Goal: Transaction & Acquisition: Book appointment/travel/reservation

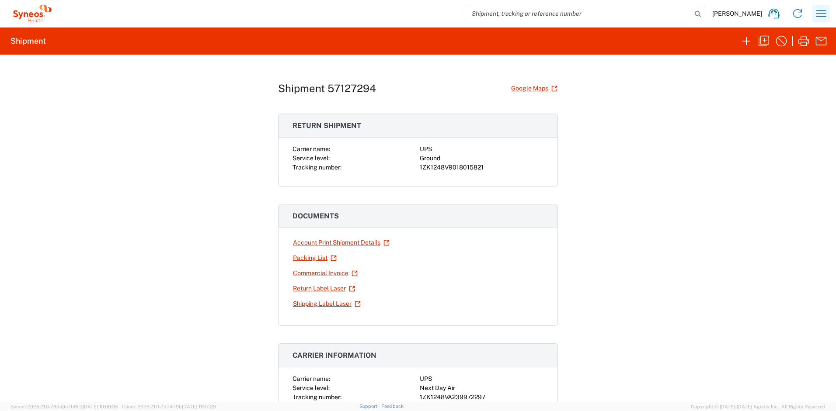
click at [813, 11] on button "button" at bounding box center [820, 13] width 17 height 17
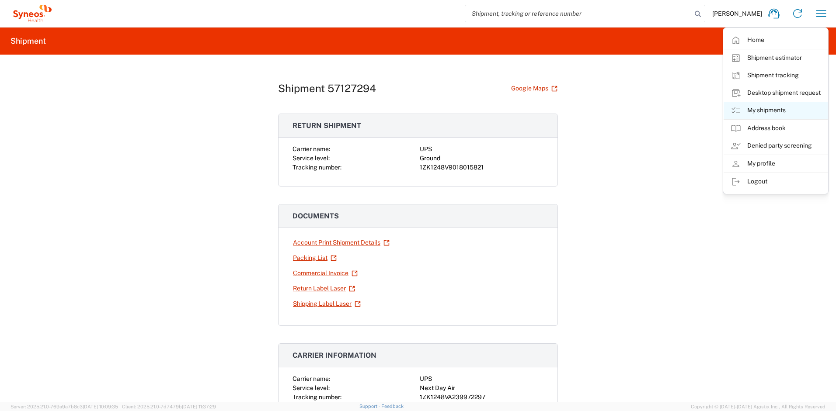
click at [756, 104] on link "My shipments" at bounding box center [776, 110] width 104 height 17
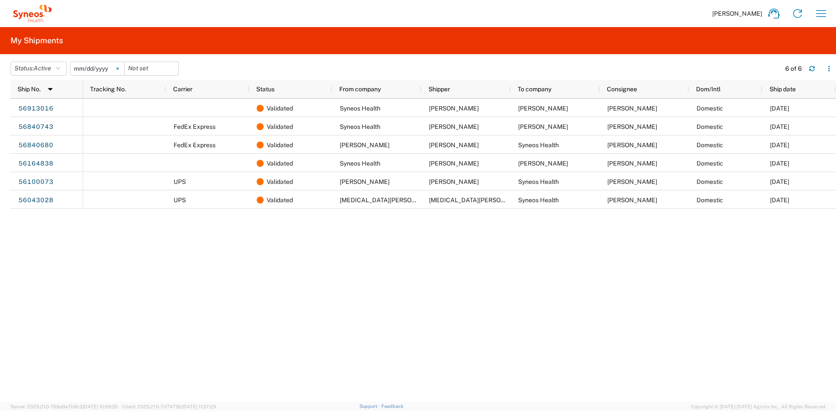
click at [123, 72] on svg-icon at bounding box center [117, 68] width 13 height 13
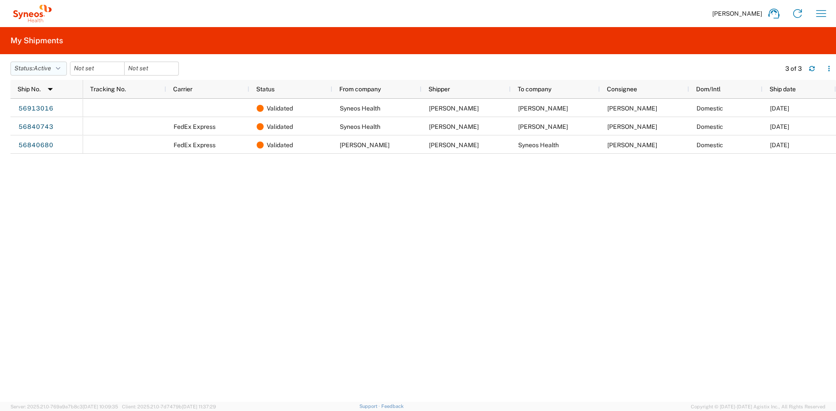
click at [64, 69] on button "Status: Active" at bounding box center [38, 69] width 56 height 14
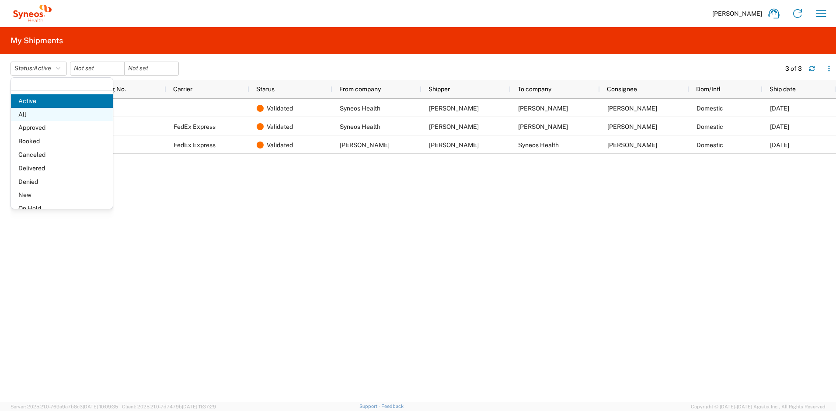
click at [27, 114] on span "All" at bounding box center [62, 115] width 102 height 14
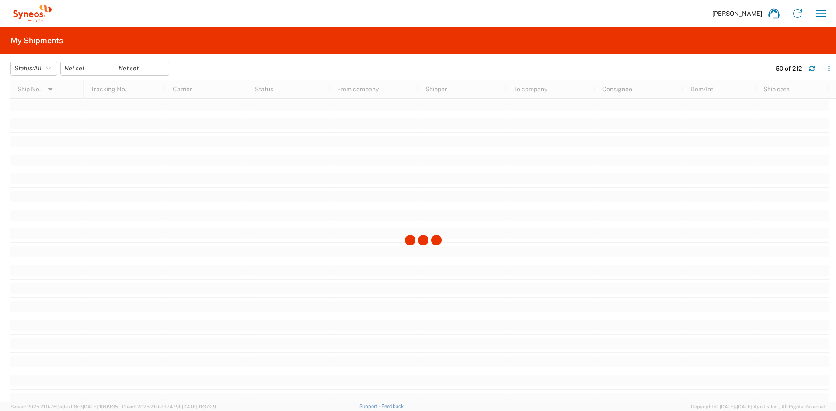
scroll to position [948, 0]
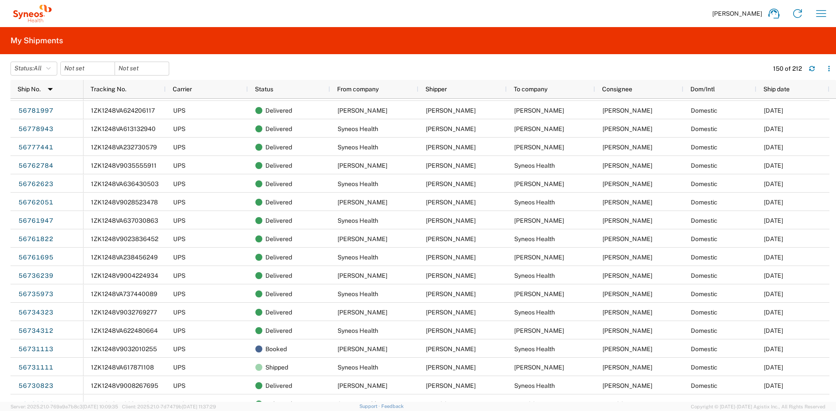
scroll to position [2193, 0]
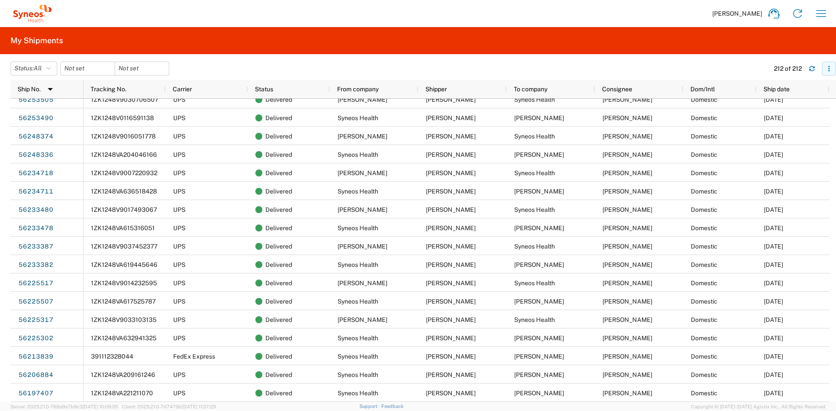
click at [828, 67] on icon "button" at bounding box center [829, 69] width 6 height 6
click at [723, 63] on div "Status: All Active All Approved Booked Canceled Delivered Denied New On Hold Pe…" at bounding box center [422, 69] width 825 height 14
click at [49, 67] on icon "button" at bounding box center [48, 69] width 4 height 6
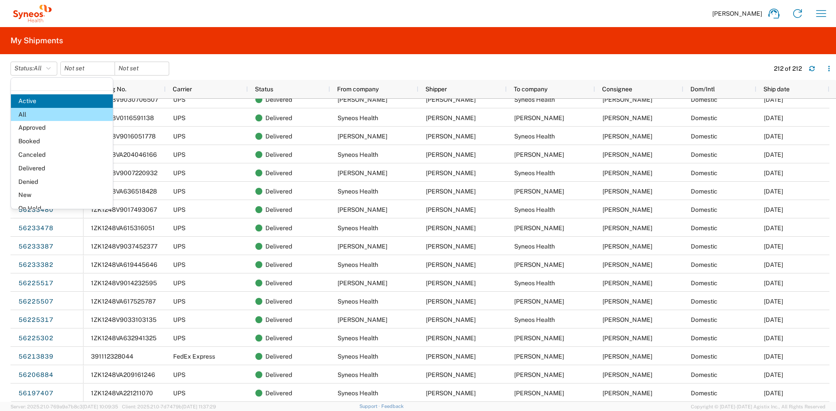
click at [218, 57] on header "Status: All Active All Approved Booked Canceled Delivered Denied New On Hold Pe…" at bounding box center [422, 68] width 825 height 24
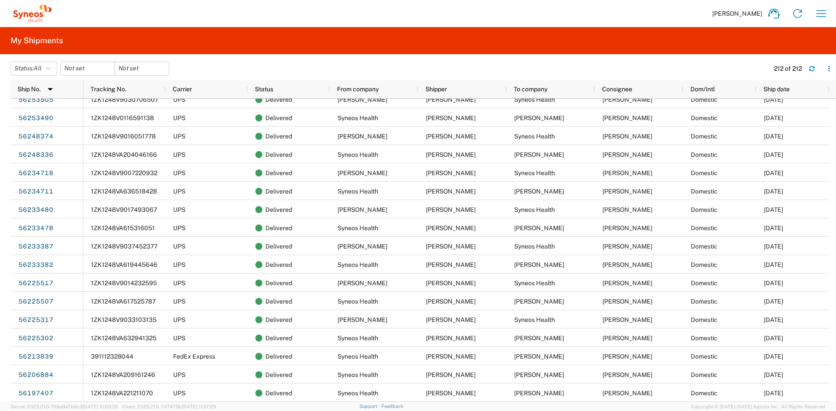
click at [115, 70] on div at bounding box center [87, 69] width 55 height 14
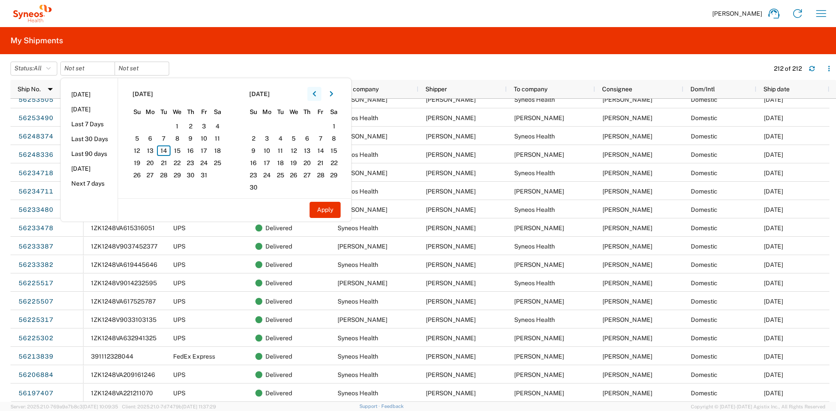
click at [316, 94] on icon "button" at bounding box center [314, 93] width 3 height 5
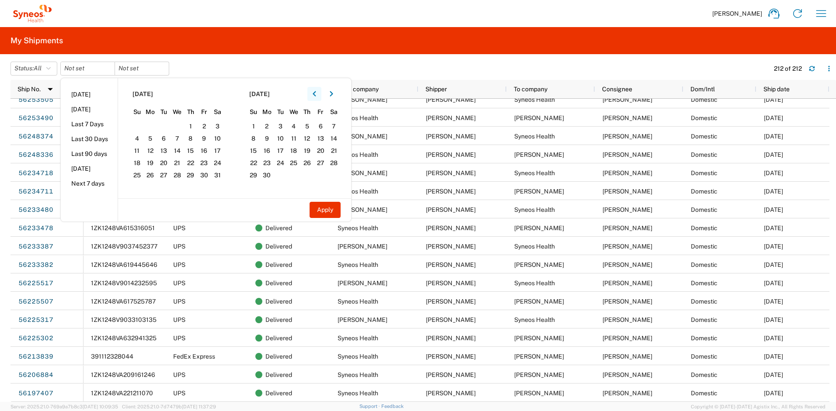
click at [316, 94] on icon "button" at bounding box center [314, 93] width 3 height 5
click at [311, 125] on span "1" at bounding box center [307, 126] width 14 height 10
click at [334, 208] on button "Apply" at bounding box center [325, 210] width 31 height 16
type input "2025-05-01"
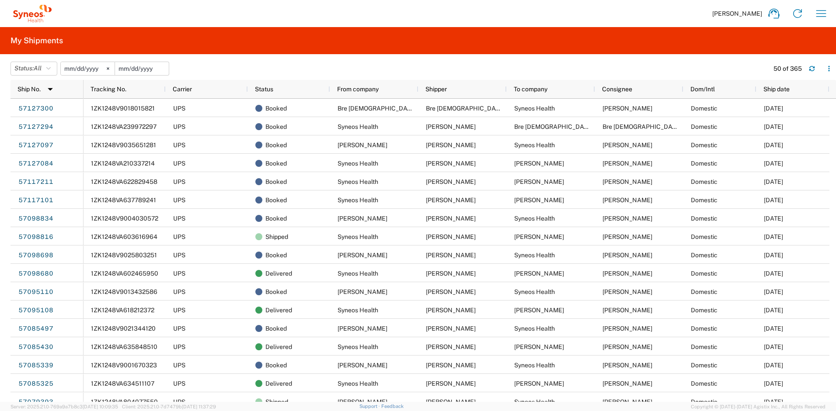
click at [143, 70] on input "date" at bounding box center [142, 68] width 54 height 13
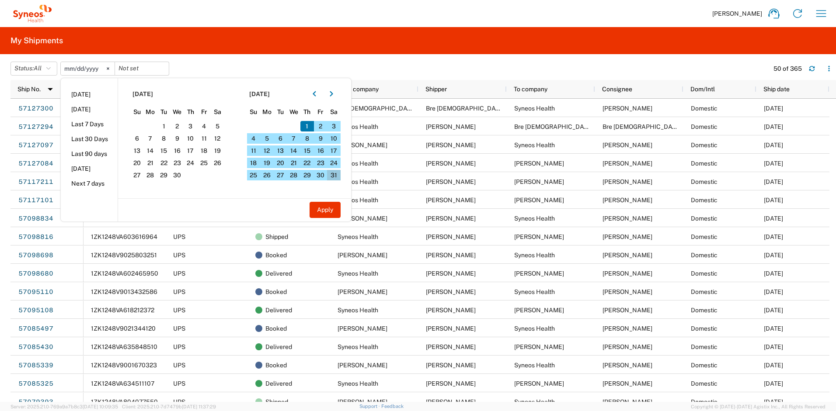
click at [337, 173] on span "31" at bounding box center [334, 175] width 14 height 10
click at [330, 210] on button "Apply" at bounding box center [325, 210] width 31 height 16
type input "2025-05-31"
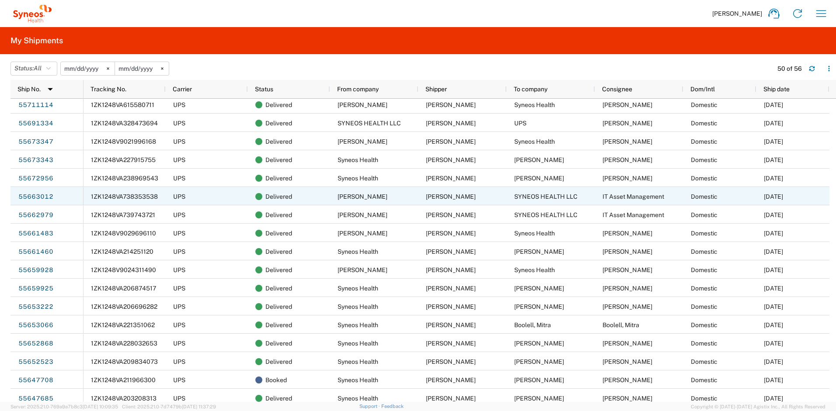
scroll to position [113, 0]
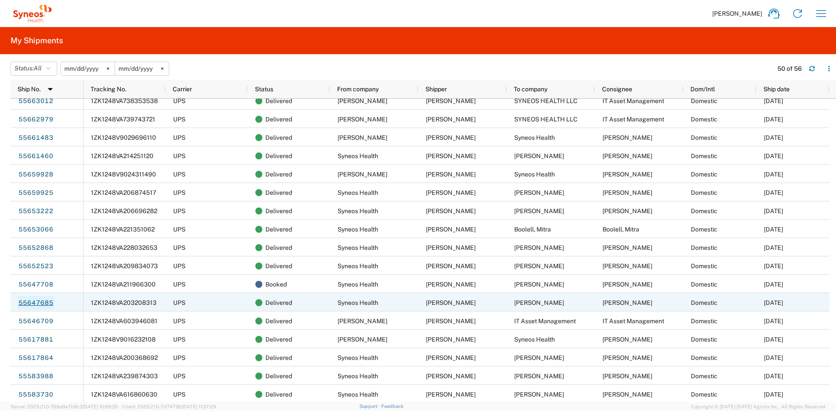
click at [50, 303] on link "55647685" at bounding box center [36, 303] width 36 height 14
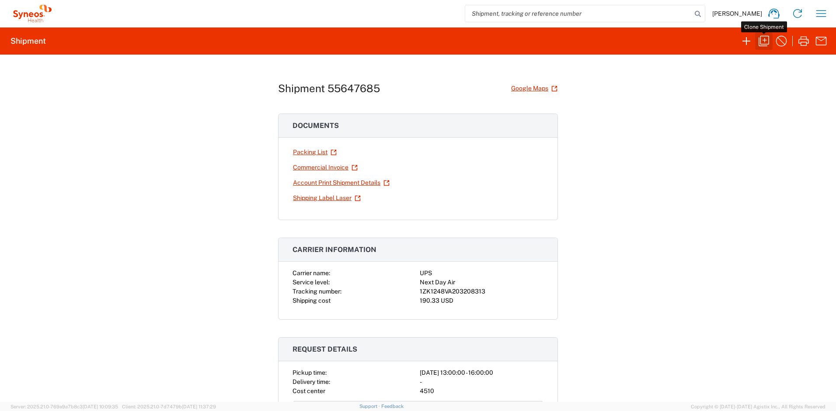
click at [761, 38] on icon "button" at bounding box center [764, 41] width 14 height 14
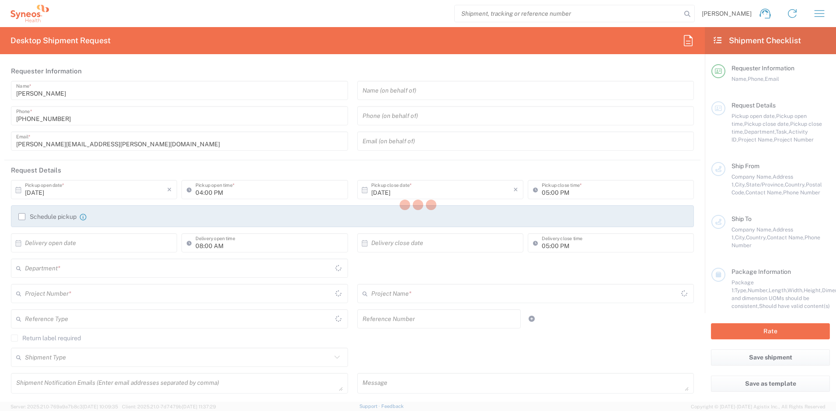
type input "01:00 PM"
type input "04:00 PM"
type input "08:00 PM"
type input "Syneos Health, LLC-[GEOGRAPHIC_DATA] [GEOGRAPHIC_DATA] [GEOGRAPHIC_DATA]"
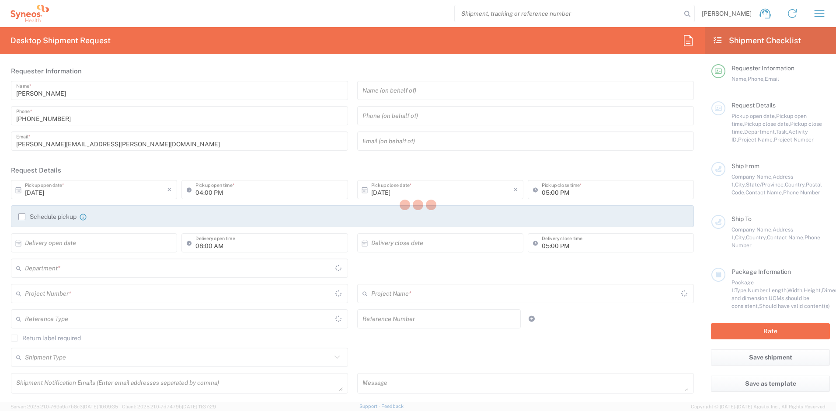
type input "Syneos Health"
type input "[STREET_ADDRESS]"
type input "3rd Floor"
type input "Bridgewater"
type input "08807"
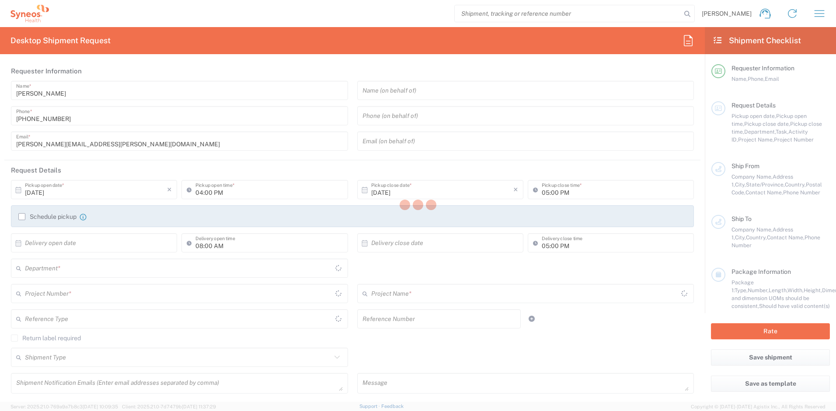
type input "[PERSON_NAME]"
type input "[PHONE_NUMBER]"
type input "tamara.lee@syneoshealth.com"
type input "[PERSON_NAME]"
type input "6041 Madra Ave"
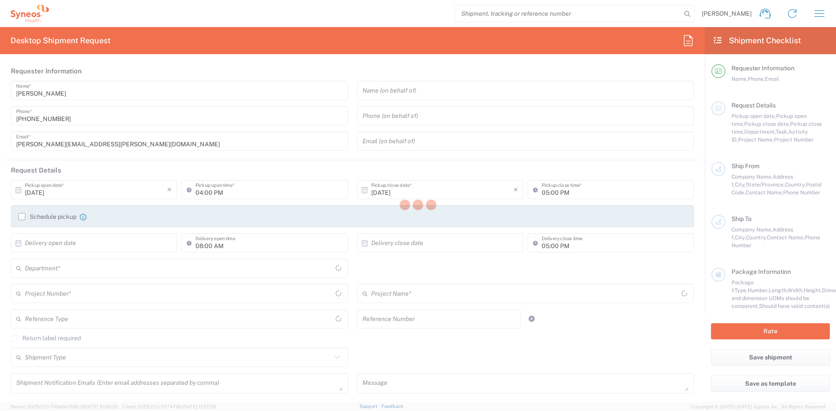
type input "San Diego"
type input "[GEOGRAPHIC_DATA]"
type input "92120"
type input "[PERSON_NAME]"
type input "760-558-9204"
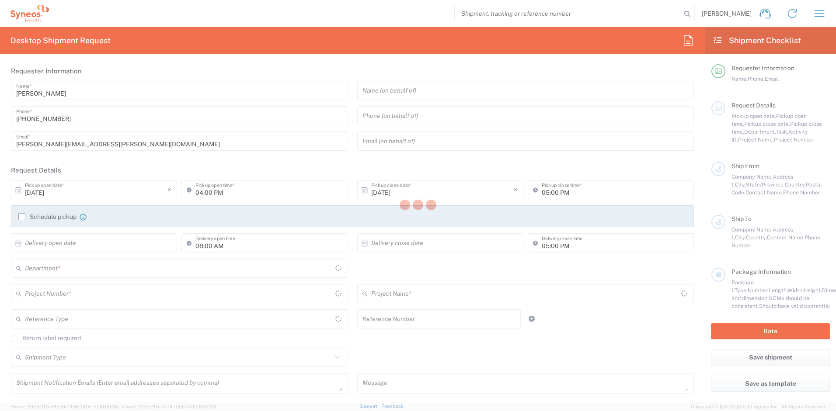
type input "liv.sahian@syneoshealth.com"
type input "Adult Signature Required"
type input "Sender/Shipper"
type input "[GEOGRAPHIC_DATA]"
type input "[US_STATE]"
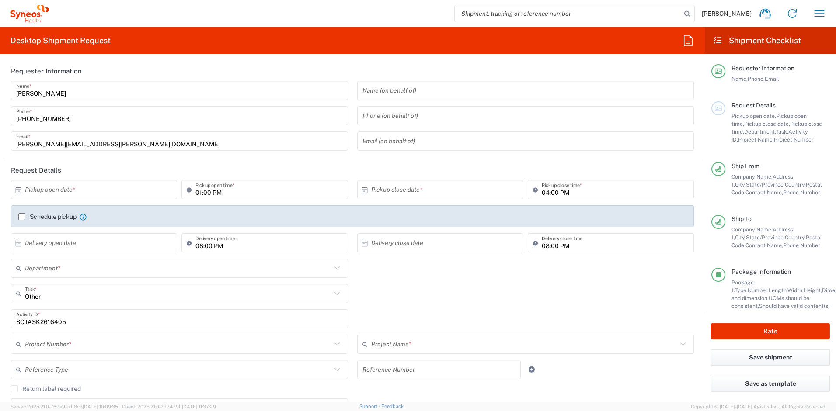
type input "[US_STATE]"
type input "Your Packaging"
type input "4510 DEPARTMENTAL EXPENSE"
type input "4510"
type input "4510 DEPARTMENTAL EXPENSE"
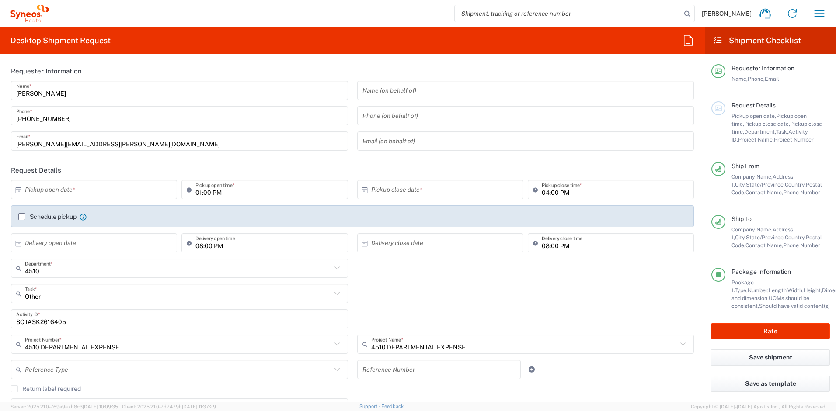
click at [111, 189] on input "text" at bounding box center [96, 189] width 142 height 15
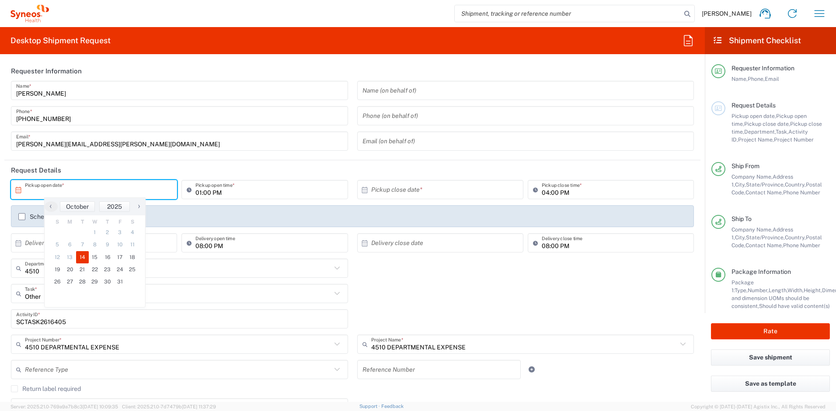
click at [83, 256] on span "14" at bounding box center [82, 257] width 13 height 12
type input "[DATE]"
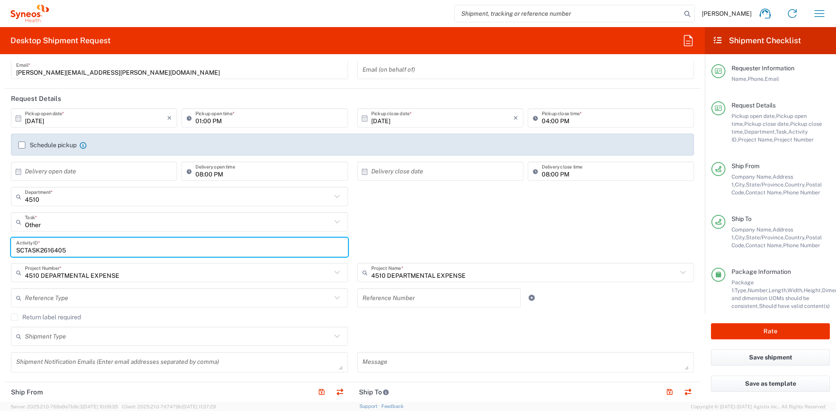
drag, startPoint x: 75, startPoint y: 248, endPoint x: -8, endPoint y: 235, distance: 84.6
click at [0, 235] on html "Ayman Abboud Home Shipment estimator Shipment tracking Desktop shipment request…" at bounding box center [418, 205] width 836 height 411
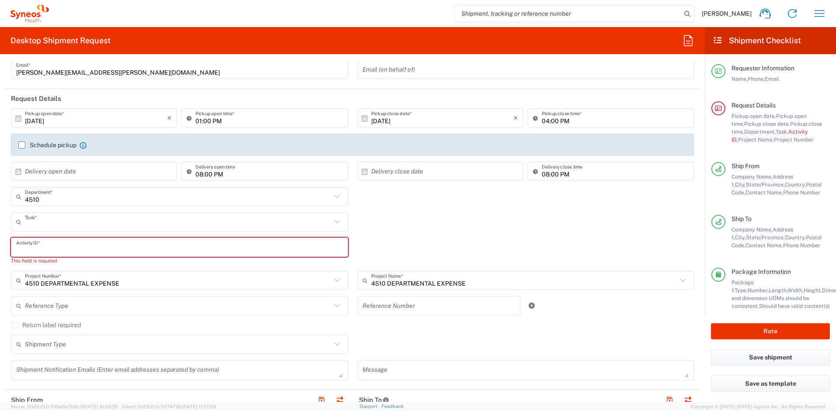
click at [44, 220] on input "text" at bounding box center [178, 222] width 306 height 15
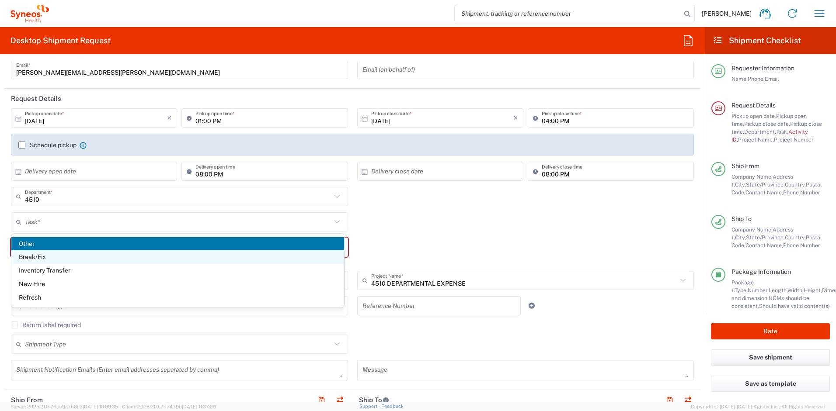
click at [50, 261] on span "Break/Fix" at bounding box center [177, 258] width 333 height 14
type input "Break/Fix"
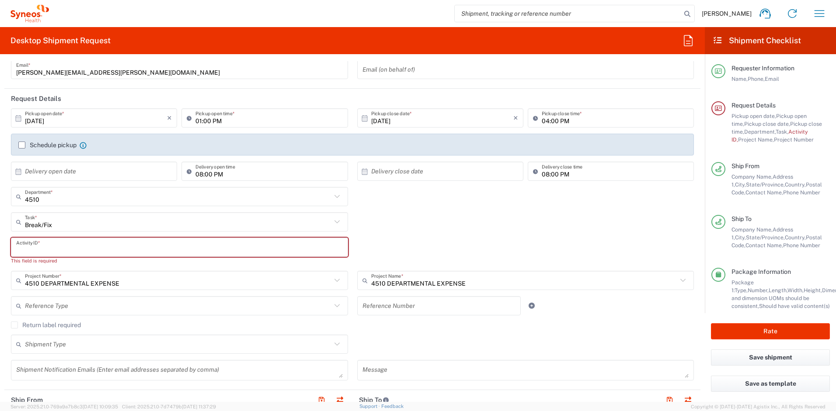
click at [73, 249] on input "text" at bounding box center [179, 247] width 327 height 15
paste input "INC2670122"
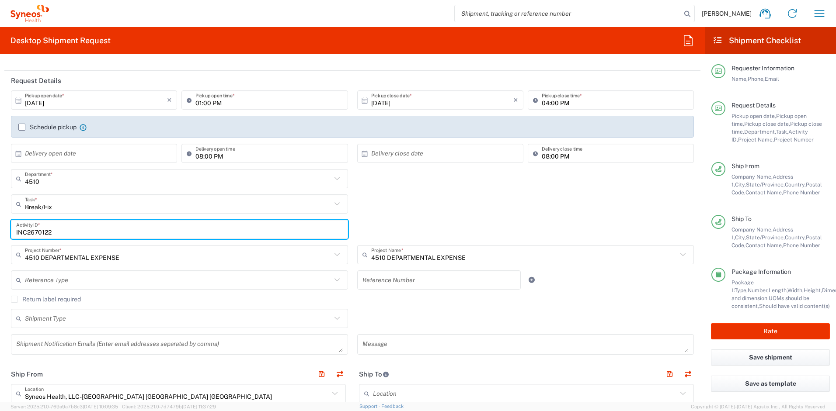
scroll to position [100, 0]
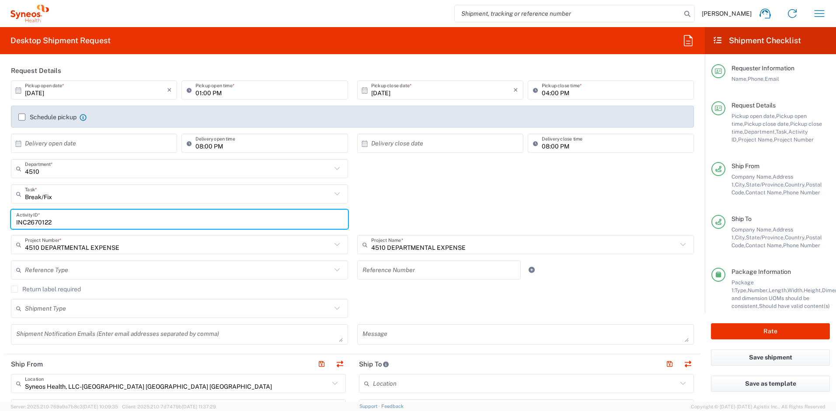
type input "INC2670122"
click at [16, 290] on label "Return label required" at bounding box center [46, 289] width 70 height 7
click at [14, 289] on input "Return label required" at bounding box center [14, 289] width 0 height 0
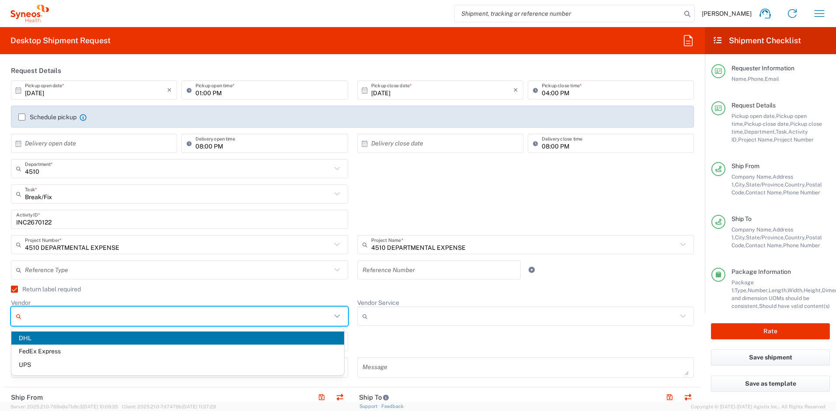
click at [39, 311] on input "Vendor" at bounding box center [178, 317] width 306 height 14
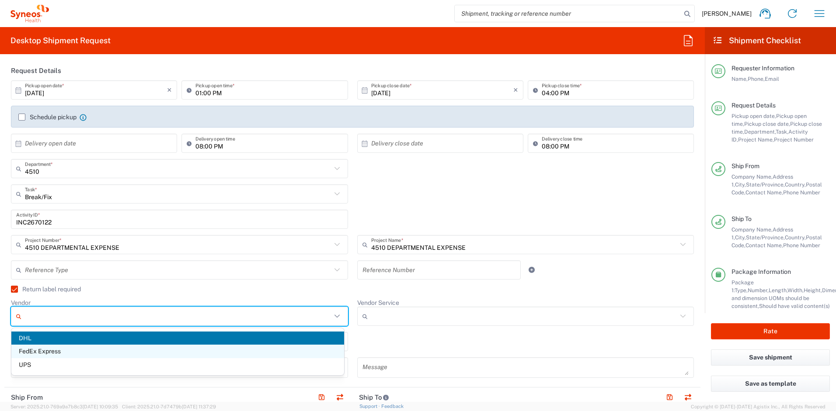
click at [56, 354] on span "FedEx Express" at bounding box center [177, 352] width 333 height 14
type input "FedEx Express"
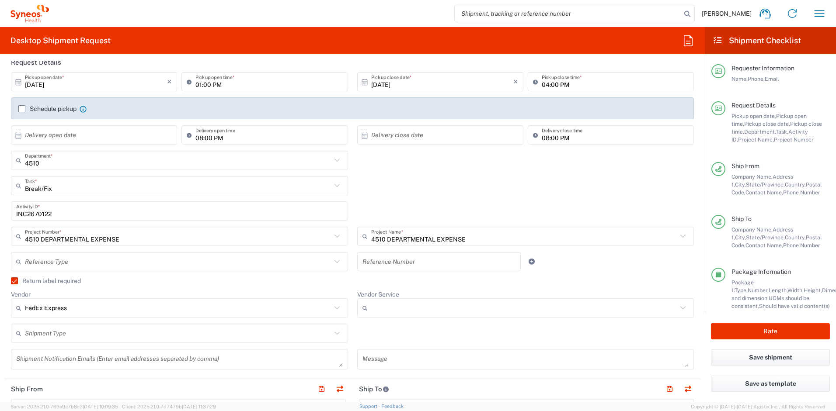
scroll to position [108, 0]
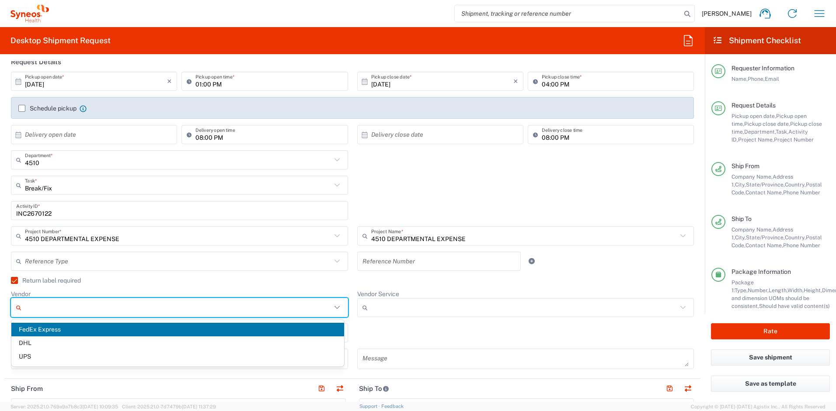
click at [155, 307] on input "Vendor" at bounding box center [178, 308] width 306 height 14
click at [141, 324] on span "FedEx Express" at bounding box center [177, 330] width 333 height 14
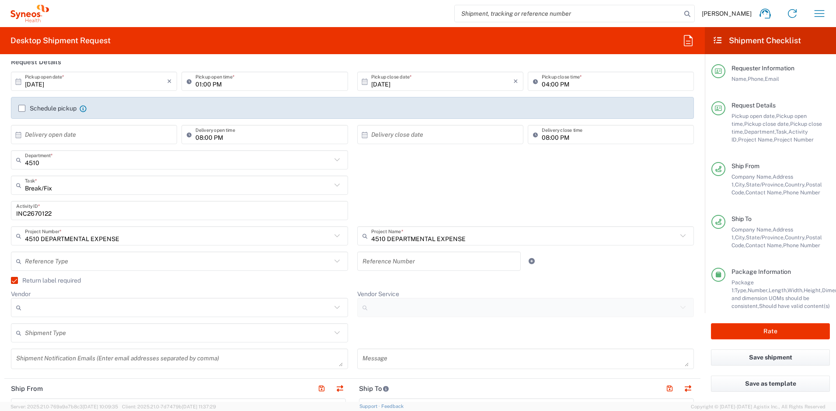
click at [52, 307] on input "Vendor" at bounding box center [178, 308] width 306 height 14
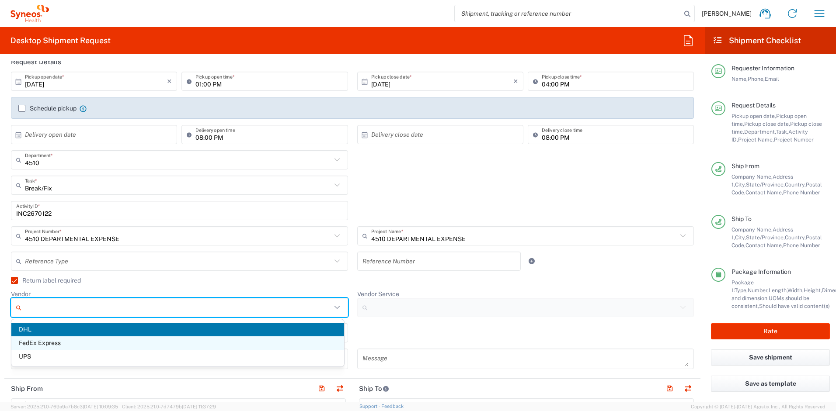
click at [45, 346] on span "FedEx Express" at bounding box center [177, 344] width 333 height 14
type input "FedEx Express"
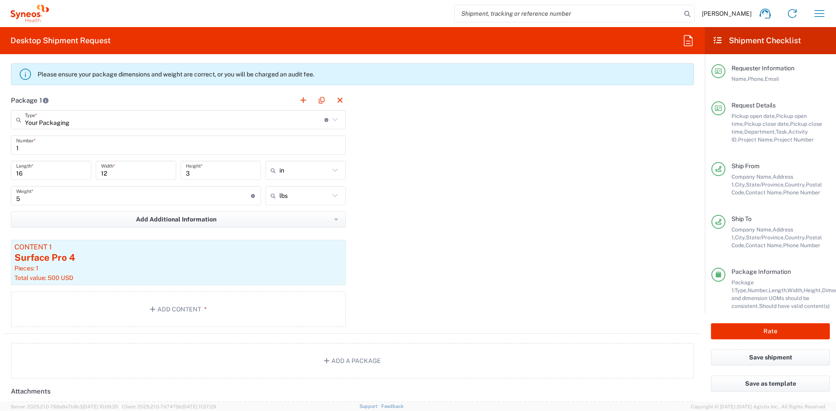
scroll to position [837, 0]
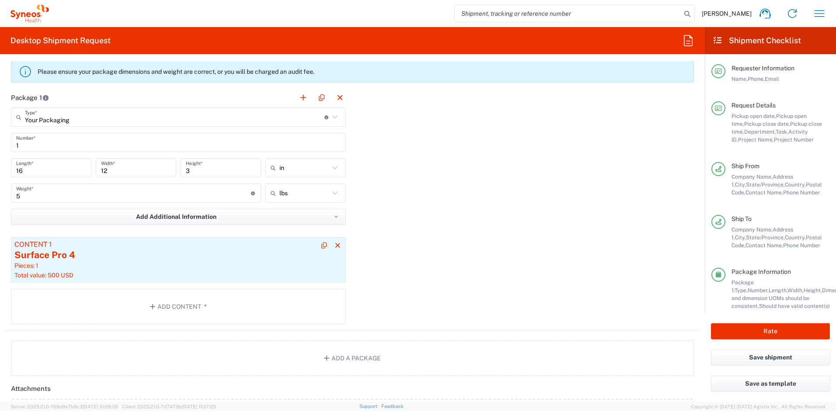
click at [159, 259] on div "Surface Pro 4" at bounding box center [178, 255] width 328 height 13
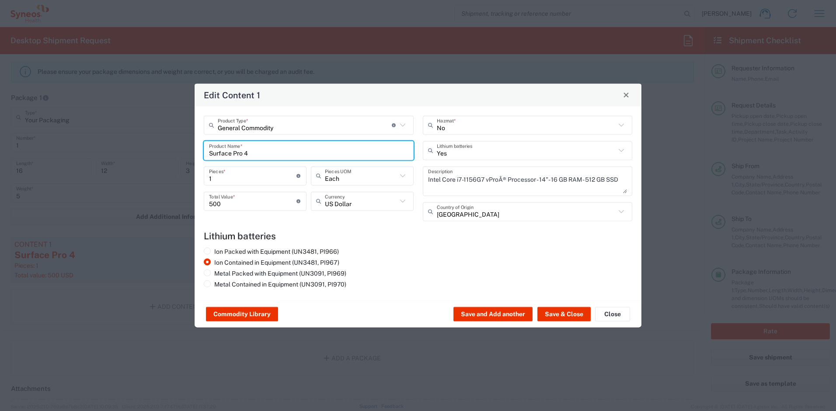
drag, startPoint x: 251, startPoint y: 153, endPoint x: 161, endPoint y: 148, distance: 90.2
click at [161, 148] on div "Edit Content 1 General Commodity Product Type * Document: Paper document genera…" at bounding box center [418, 205] width 836 height 411
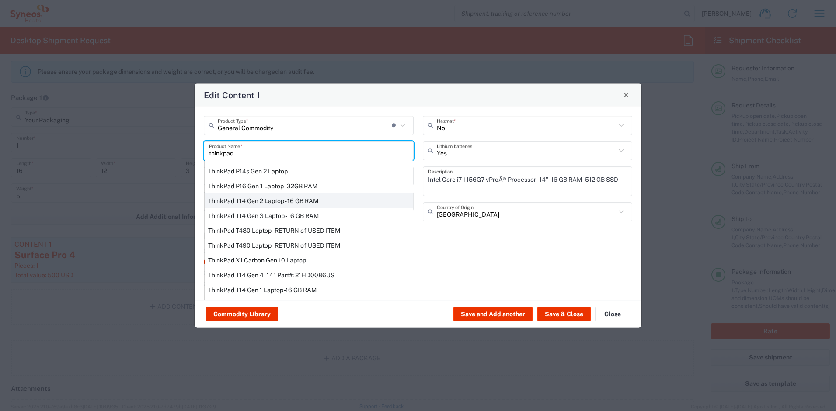
click at [222, 198] on div "ThinkPad T14 Gen 2 Laptop - 16 GB RAM" at bounding box center [309, 200] width 208 height 15
type input "ThinkPad T14 Gen 2 Laptop - 16 GB RAM"
type input "[GEOGRAPHIC_DATA]"
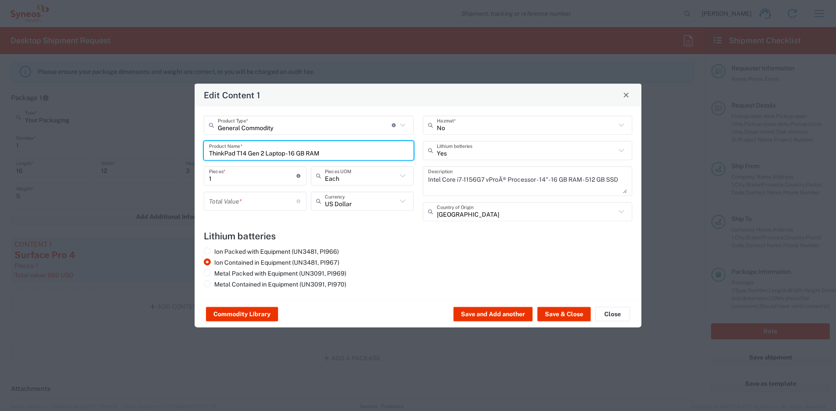
click at [273, 205] on input "number" at bounding box center [252, 201] width 87 height 15
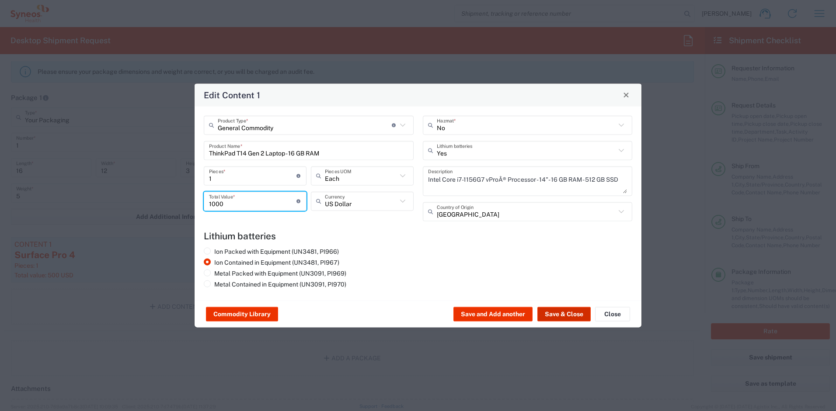
type input "1000"
click at [553, 316] on button "Save & Close" at bounding box center [563, 314] width 53 height 14
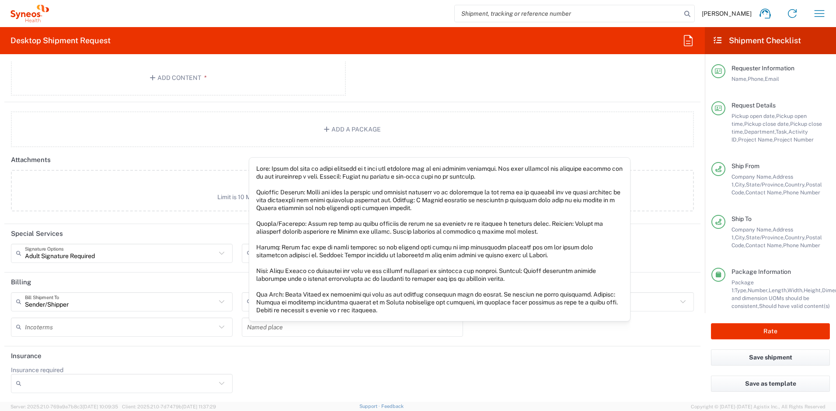
scroll to position [1067, 0]
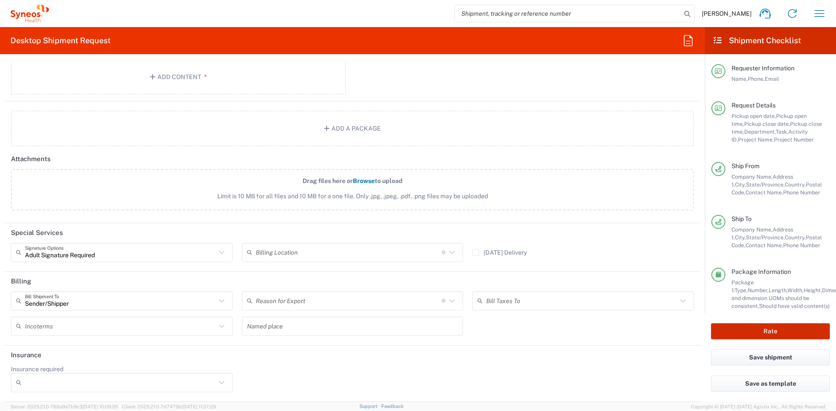
click at [741, 332] on button "Rate" at bounding box center [770, 332] width 119 height 16
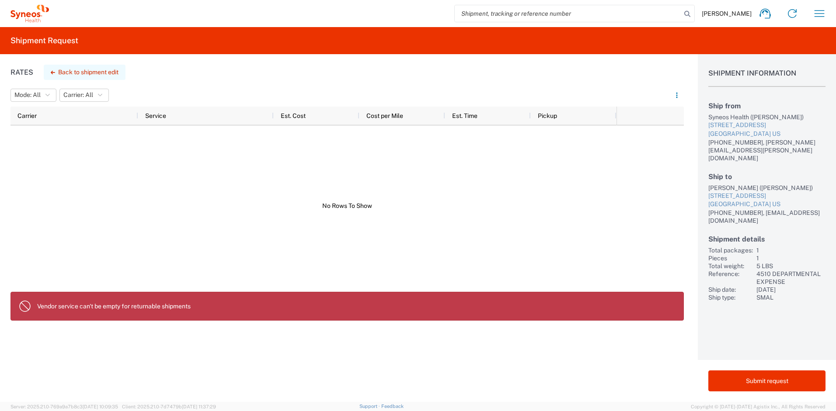
click at [71, 73] on button "Back to shipment edit" at bounding box center [85, 72] width 82 height 15
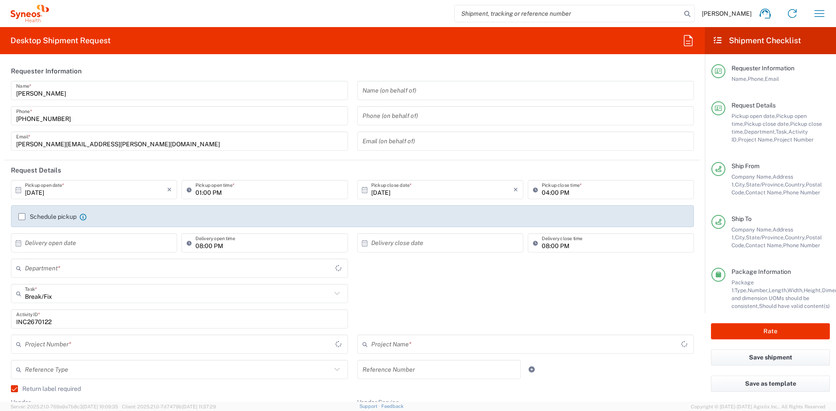
type input "Your Packaging"
type input "[US_STATE]"
type input "4510 DEPARTMENTAL EXPENSE"
type input "4510"
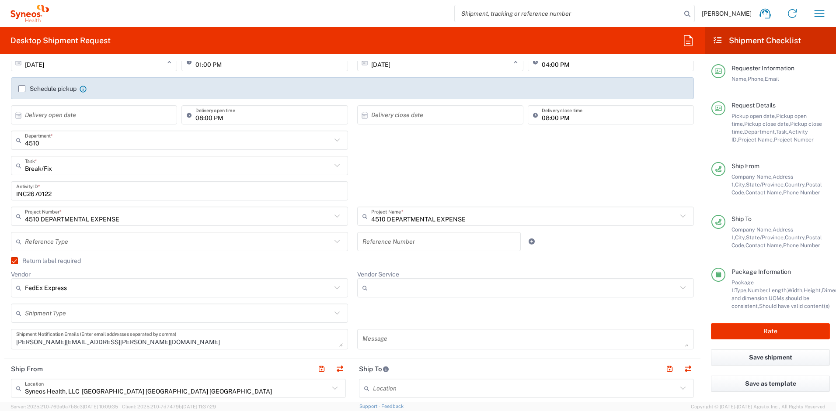
scroll to position [152, 0]
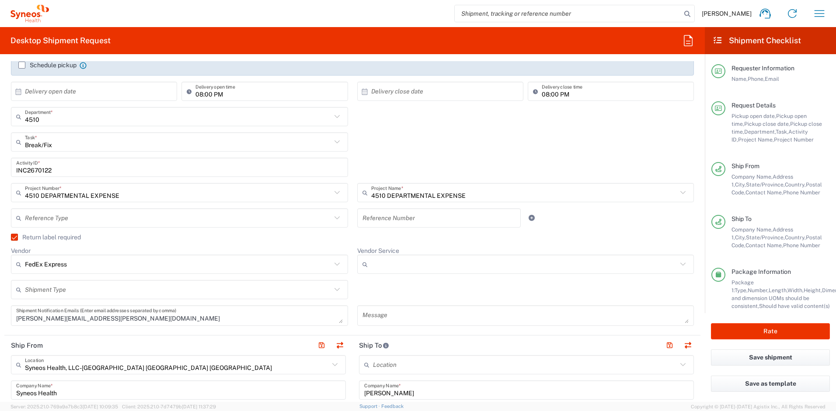
click at [372, 265] on input "Vendor Service" at bounding box center [524, 265] width 306 height 14
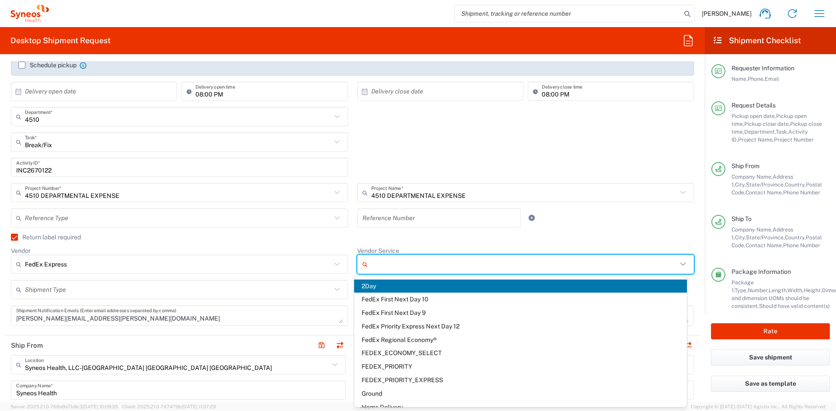
click at [385, 288] on span "2Day" at bounding box center [520, 287] width 333 height 14
type input "2Day"
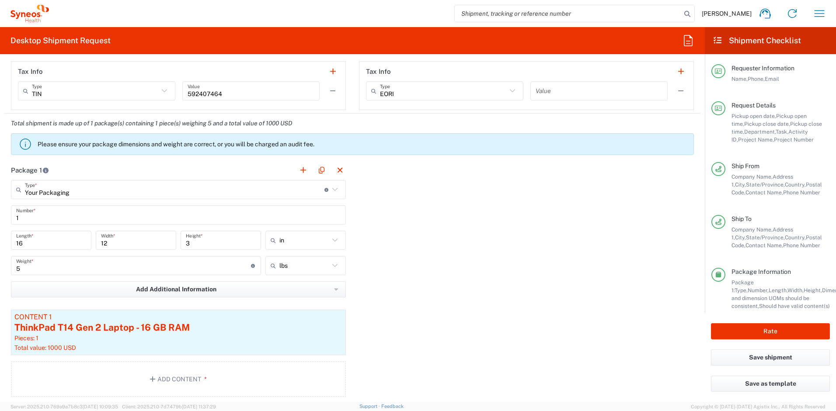
scroll to position [764, 0]
click at [741, 334] on button "Rate" at bounding box center [770, 332] width 119 height 16
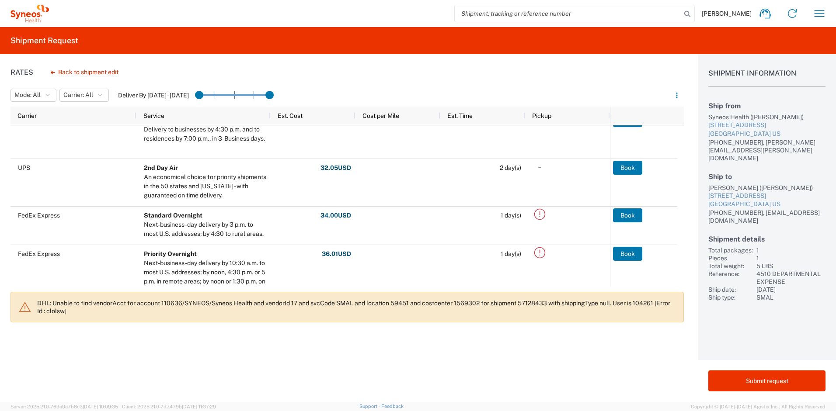
scroll to position [118, 0]
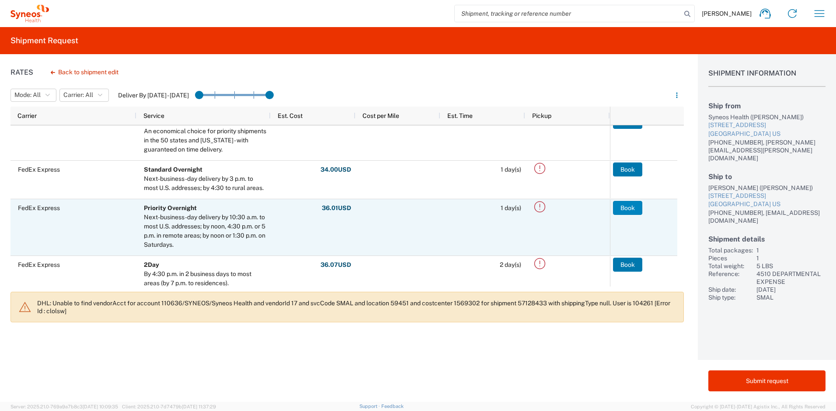
click at [636, 208] on button "Book" at bounding box center [627, 208] width 29 height 14
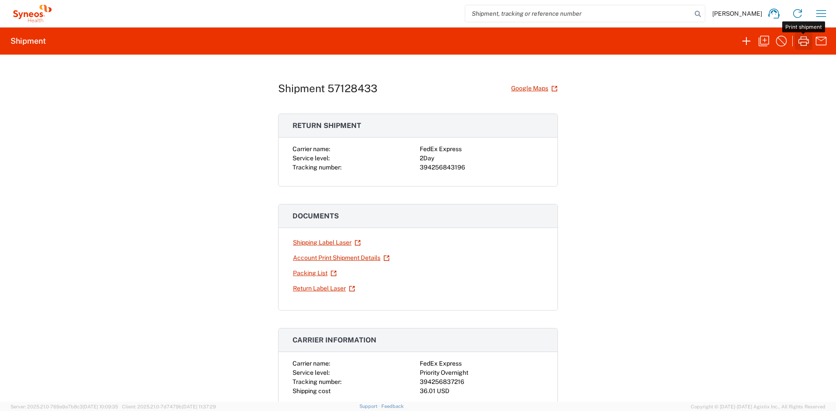
click at [803, 42] on icon "button" at bounding box center [803, 41] width 10 height 10
click at [313, 289] on link "Return Label Laser" at bounding box center [323, 288] width 63 height 15
click at [816, 13] on icon "button" at bounding box center [821, 13] width 10 height 7
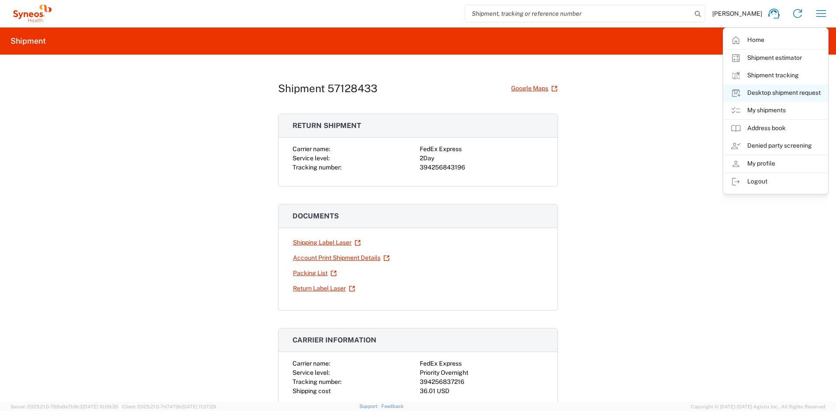
click at [773, 90] on link "Desktop shipment request" at bounding box center [776, 92] width 104 height 17
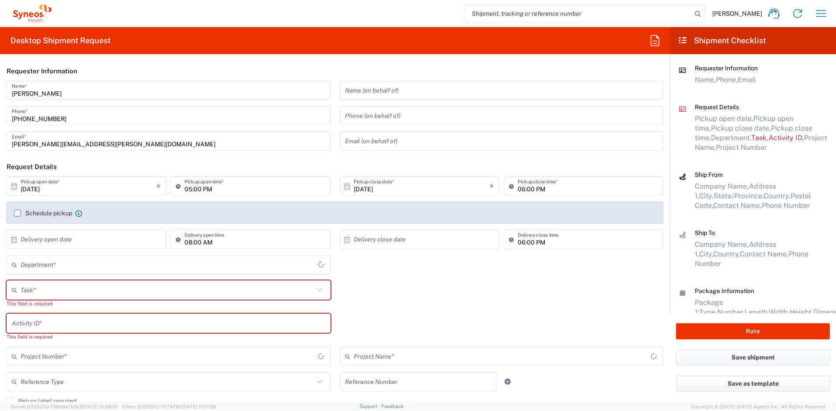
type input "[US_STATE]"
type input "4510"
click at [53, 290] on input "text" at bounding box center [167, 290] width 293 height 15
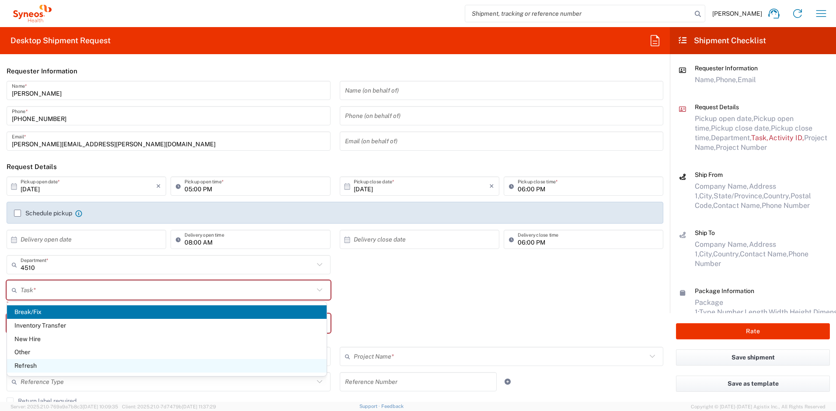
click at [40, 365] on span "Refresh" at bounding box center [167, 366] width 320 height 14
type input "Refresh"
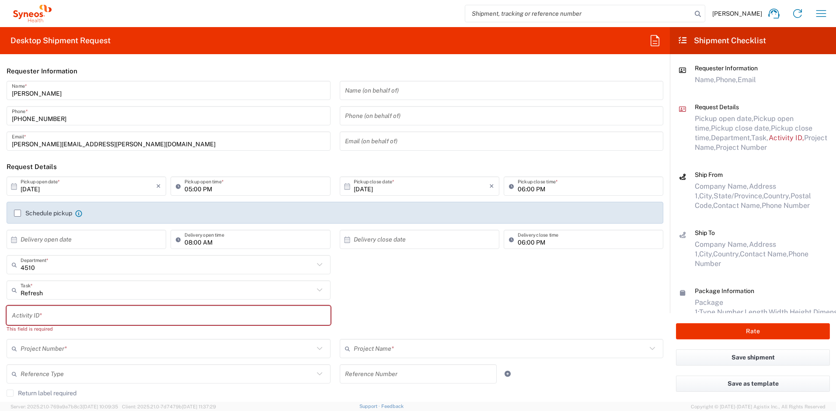
click at [30, 316] on input "text" at bounding box center [168, 315] width 313 height 15
paste input "SCTASK2738919"
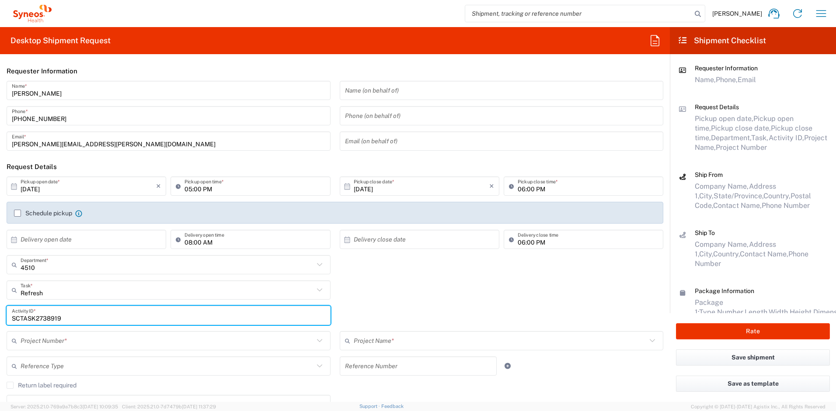
type input "SCTASK2738919"
click at [46, 339] on input "text" at bounding box center [167, 341] width 293 height 15
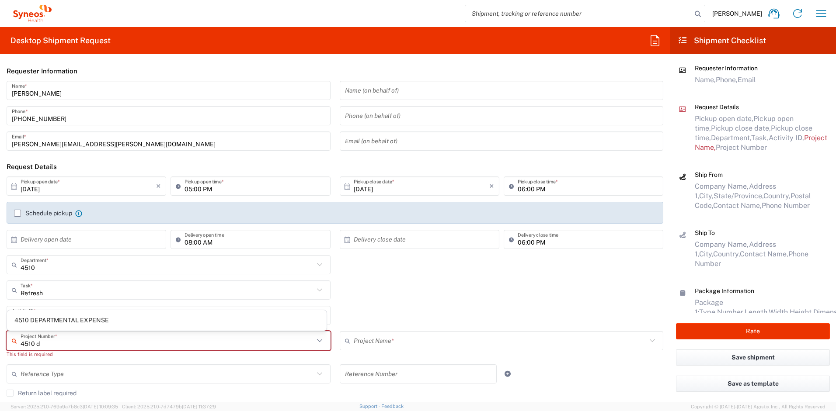
click at [63, 321] on span "4510 DEPARTMENTAL EXPENSE" at bounding box center [167, 321] width 320 height 14
type input "4510 DEPARTMENTAL EXPENSE"
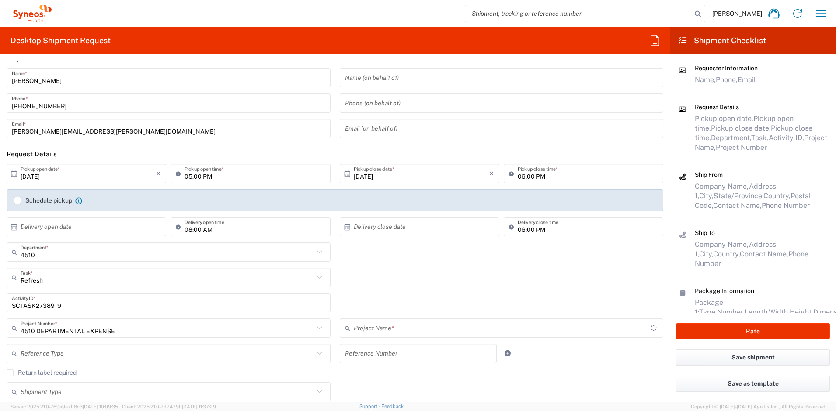
type input "4510 DEPARTMENTAL EXPENSE"
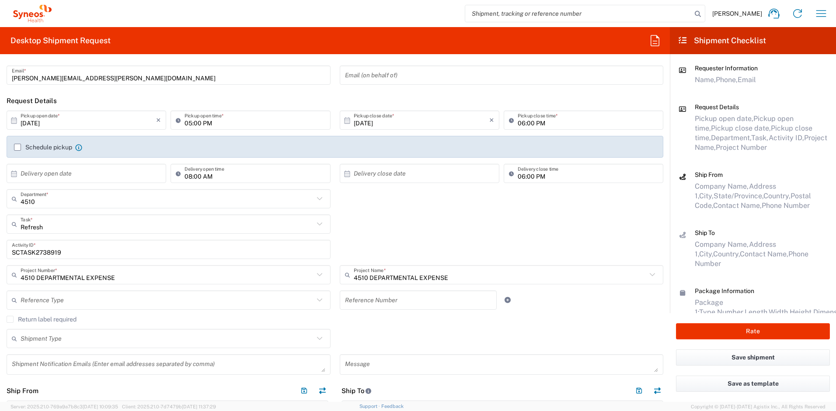
scroll to position [66, 0]
click at [8, 319] on label "Return label required" at bounding box center [42, 319] width 70 height 7
click at [10, 319] on input "Return label required" at bounding box center [10, 319] width 0 height 0
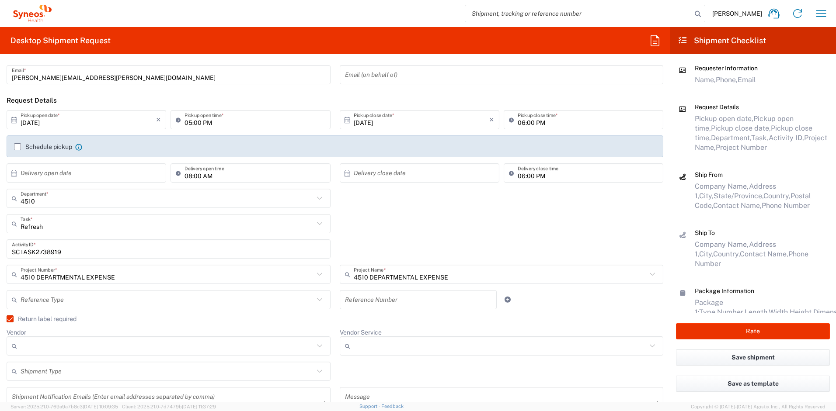
click at [38, 343] on input "Vendor" at bounding box center [167, 346] width 293 height 14
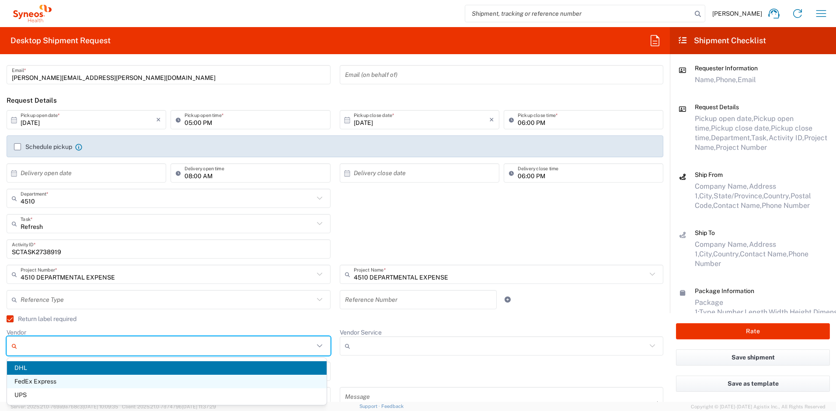
click at [35, 383] on span "FedEx Express" at bounding box center [167, 382] width 320 height 14
type input "FedEx Express"
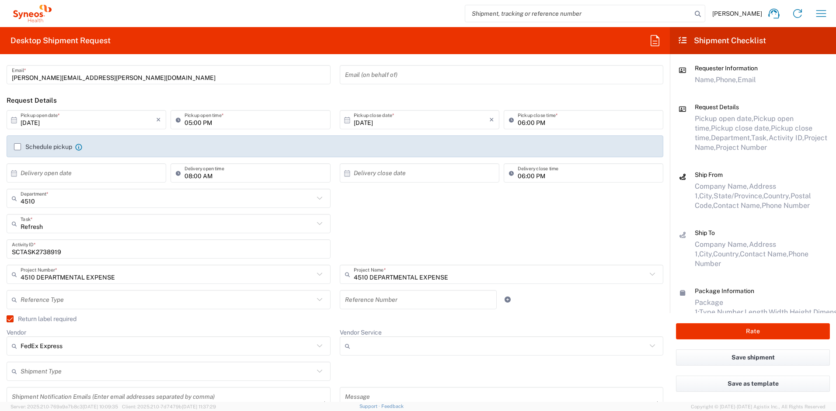
click at [373, 344] on input "Vendor Service" at bounding box center [500, 346] width 293 height 14
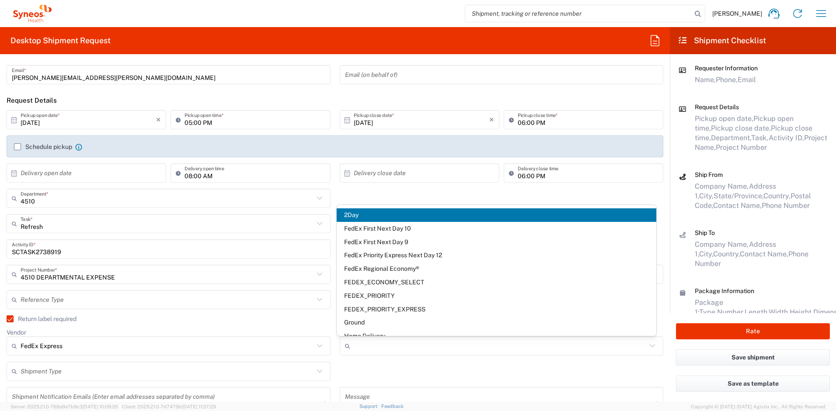
click at [366, 213] on span "2Day" at bounding box center [497, 216] width 320 height 14
type input "2Day"
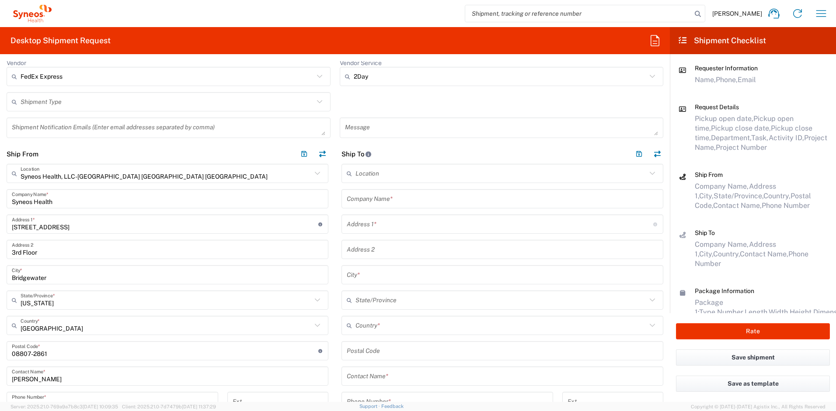
scroll to position [338, 0]
click at [362, 195] on input "text" at bounding box center [502, 196] width 311 height 15
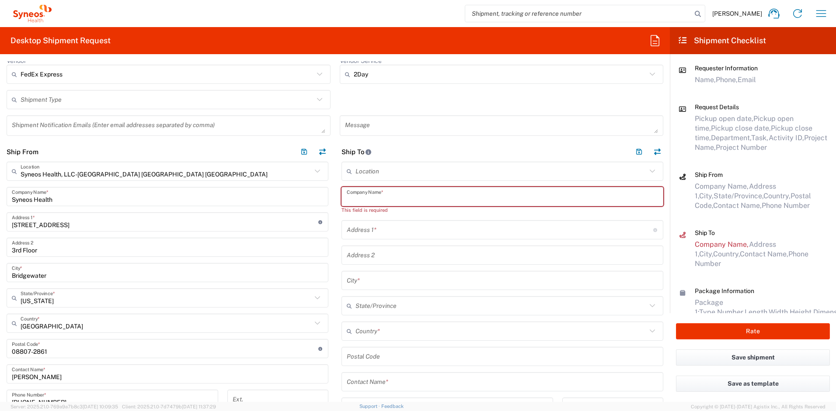
click at [363, 194] on input "text" at bounding box center [502, 196] width 311 height 15
paste input "[PERSON_NAME]"
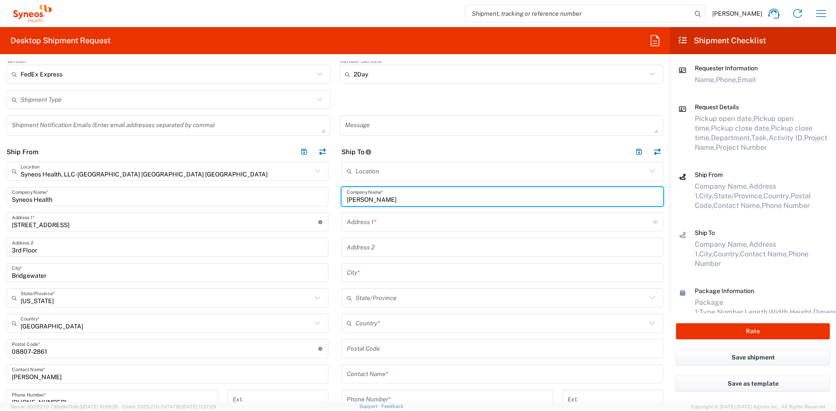
type input "[PERSON_NAME]"
click at [401, 374] on input "text" at bounding box center [502, 374] width 311 height 15
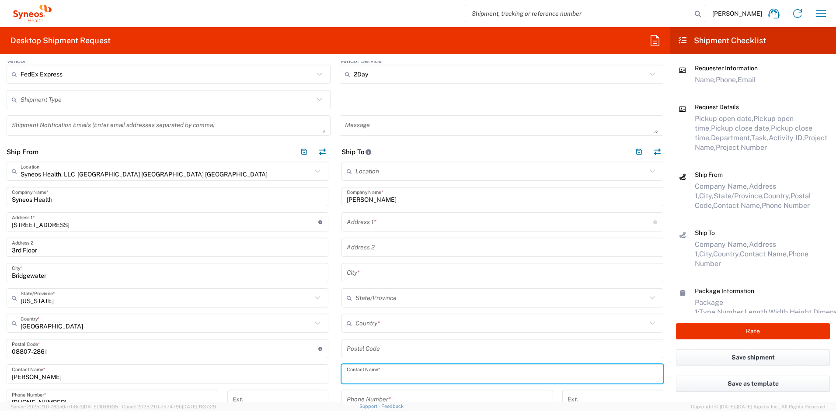
paste input "[PERSON_NAME]"
type input "[PERSON_NAME]"
click at [373, 320] on input "text" at bounding box center [500, 323] width 291 height 15
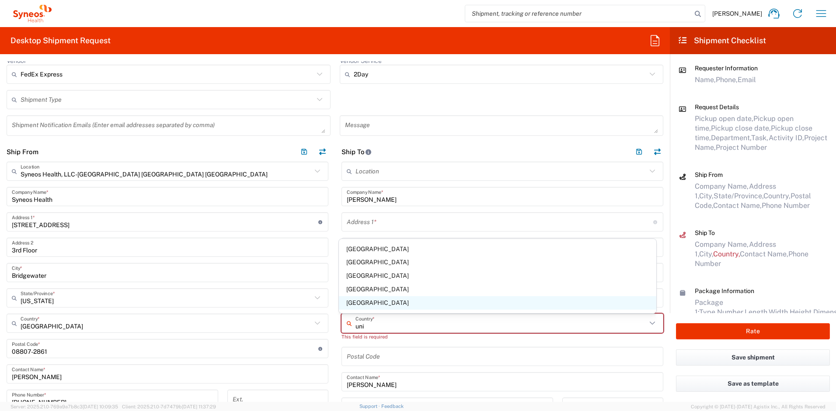
click at [362, 306] on span "[GEOGRAPHIC_DATA]" at bounding box center [498, 303] width 318 height 14
type input "[GEOGRAPHIC_DATA]"
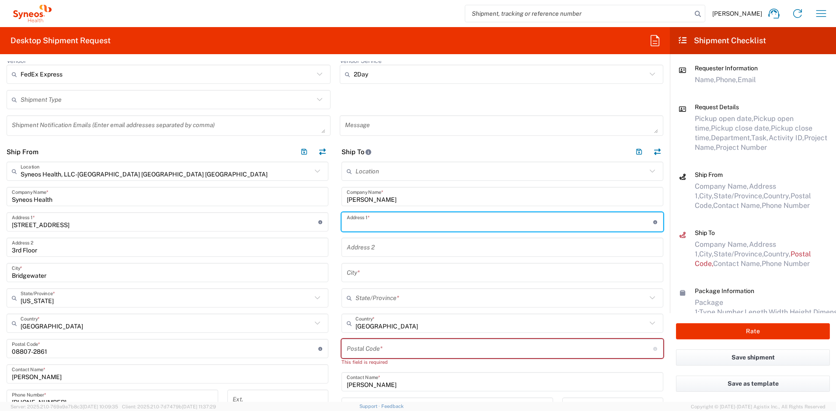
click at [365, 225] on input "text" at bounding box center [500, 222] width 306 height 15
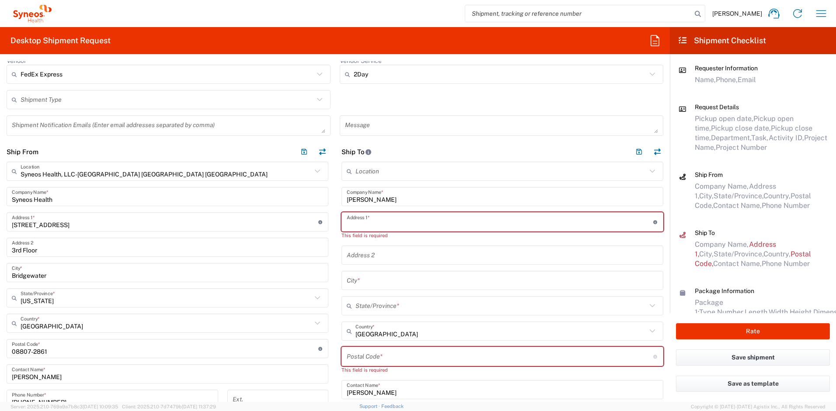
paste input "4507 E Riverside Dr"
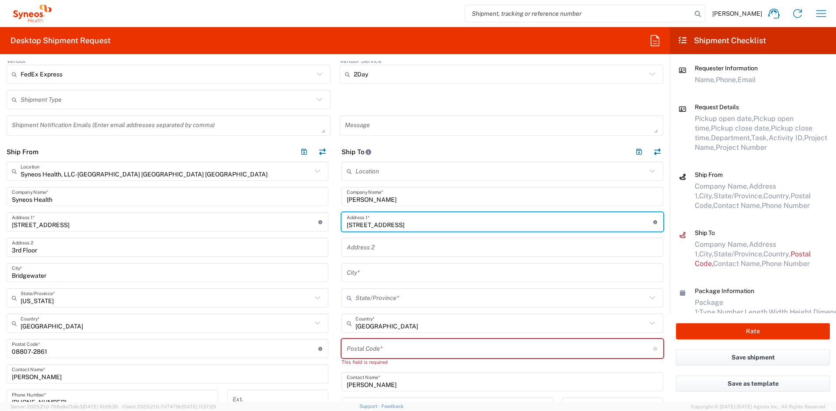
type input "4507 E Riverside Dr"
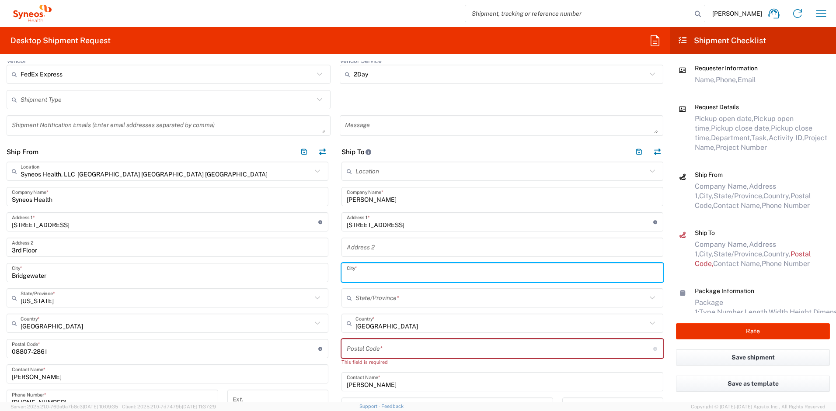
click at [363, 267] on input "text" at bounding box center [502, 272] width 311 height 15
paste input "ort Myers"
type input "ort Myers"
click at [386, 299] on input "text" at bounding box center [500, 298] width 291 height 15
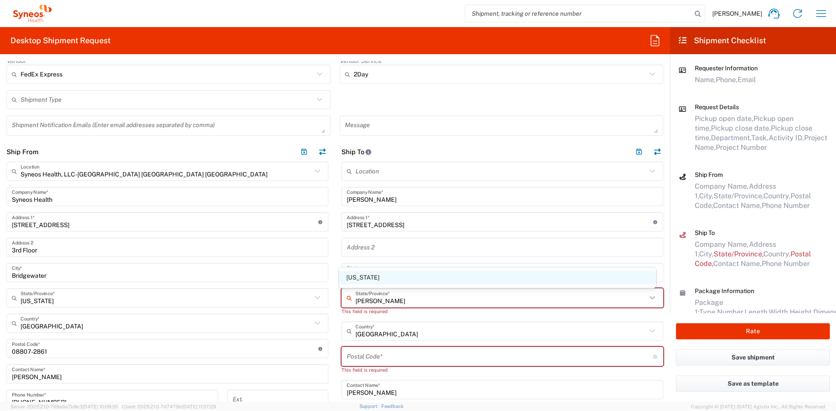
click at [358, 282] on span "[US_STATE]" at bounding box center [498, 278] width 318 height 14
type input "[US_STATE]"
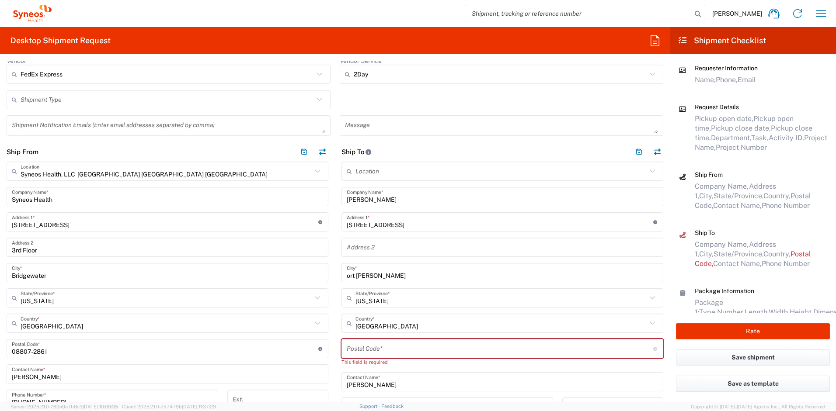
click at [360, 348] on input "undefined" at bounding box center [500, 348] width 306 height 15
paste input "33905"
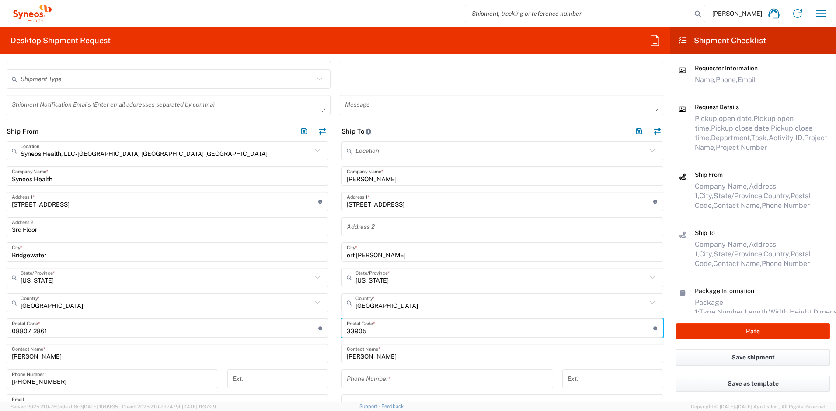
scroll to position [376, 0]
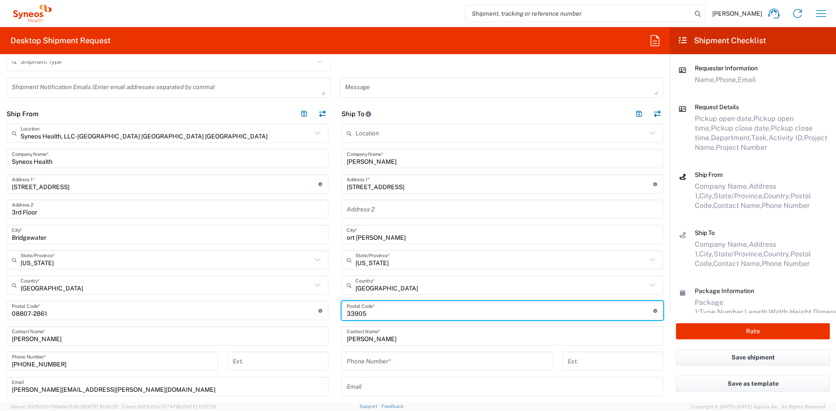
type input "33905"
click at [363, 386] on input "text" at bounding box center [502, 387] width 311 height 15
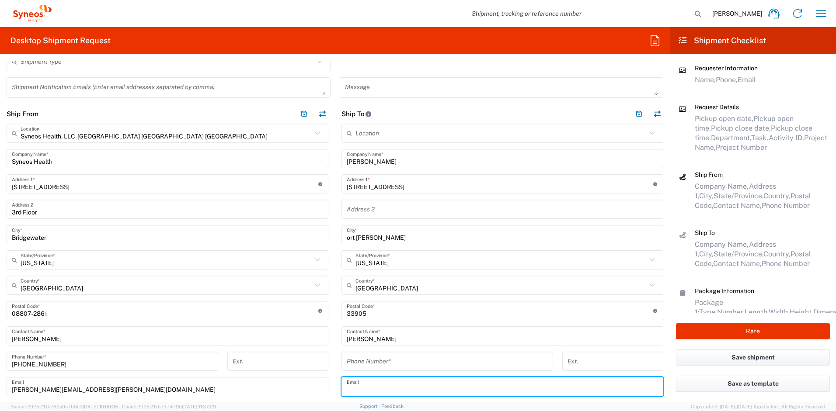
paste input "christine.bougard@syneoshealth.com"
type input "christine.bougard@syneoshealth.com"
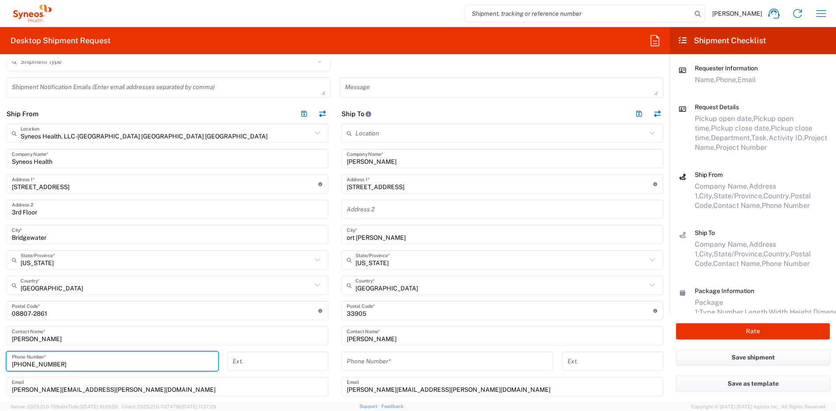
drag, startPoint x: 53, startPoint y: 362, endPoint x: -6, endPoint y: 357, distance: 59.2
click at [0, 357] on html "Ayman Abboud Home Shipment estimator Shipment tracking Desktop shipment request…" at bounding box center [418, 205] width 836 height 411
click at [379, 359] on input "tel" at bounding box center [447, 361] width 201 height 15
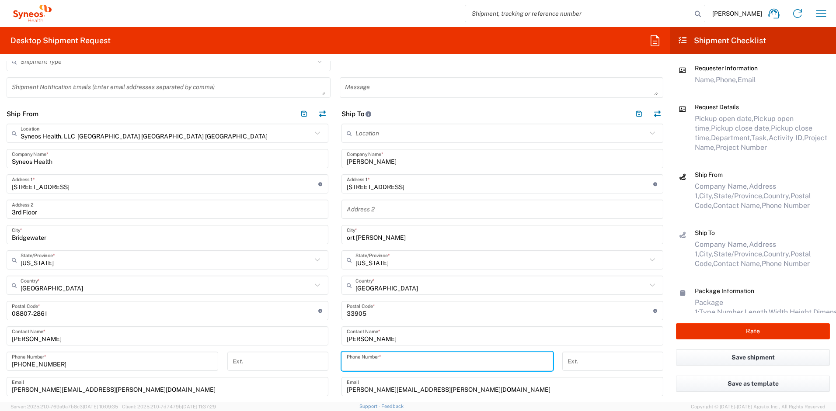
paste input "[PHONE_NUMBER]"
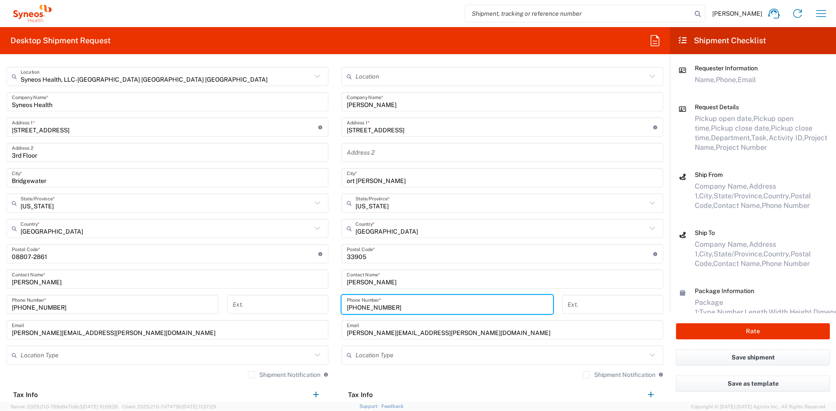
scroll to position [482, 0]
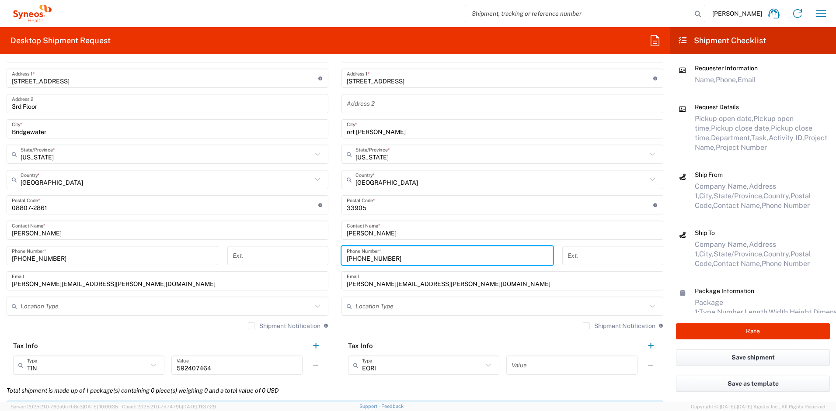
type input "[PHONE_NUMBER]"
click at [583, 326] on label "Shipment Notification" at bounding box center [619, 326] width 73 height 7
click at [586, 326] on input "Shipment Notification" at bounding box center [586, 326] width 0 height 0
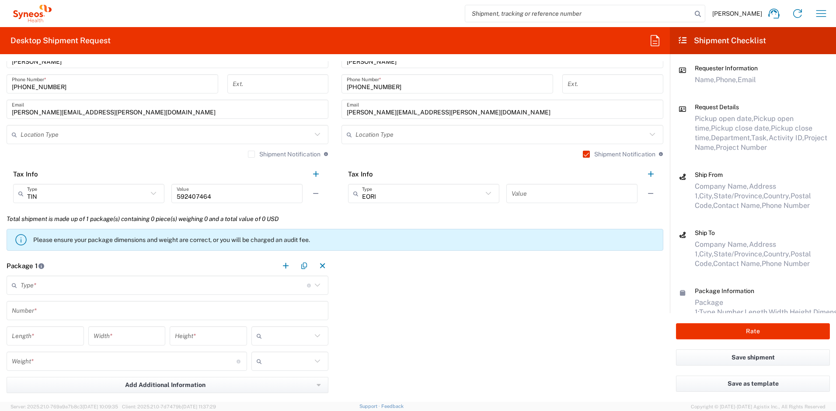
scroll to position [658, 0]
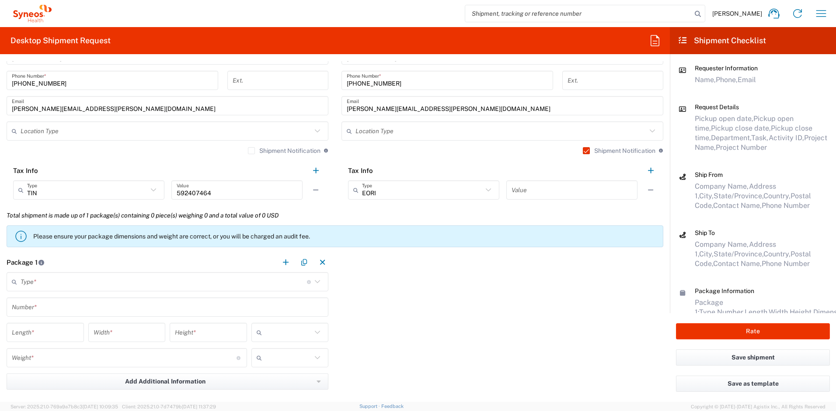
click at [68, 284] on input "text" at bounding box center [164, 282] width 286 height 15
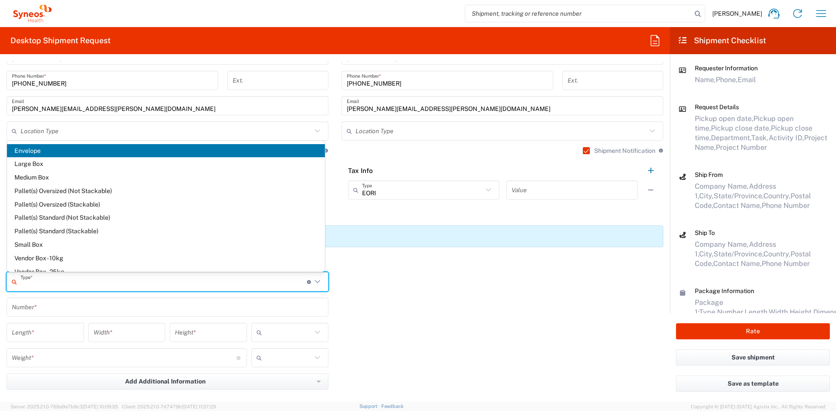
scroll to position [24, 0]
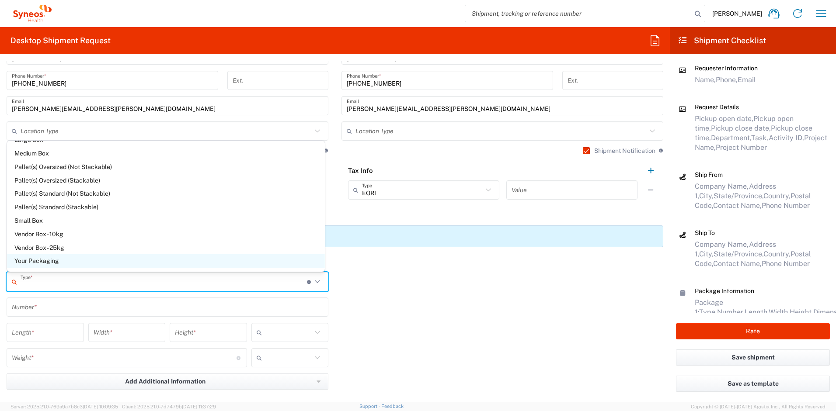
click at [70, 262] on span "Your Packaging" at bounding box center [166, 261] width 318 height 14
type input "Your Packaging"
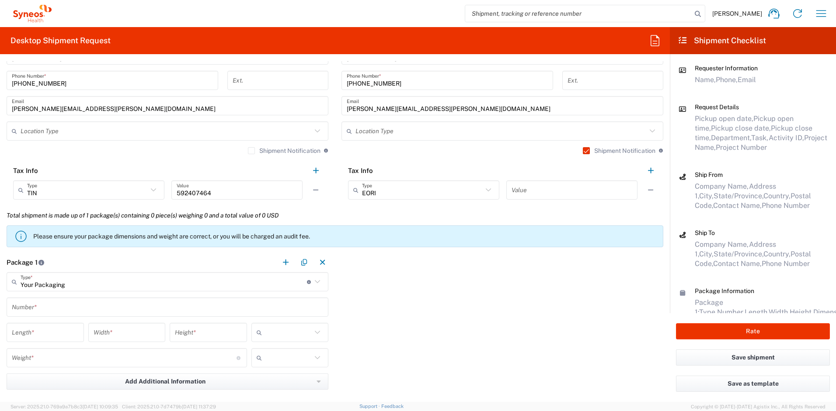
click at [34, 311] on input "text" at bounding box center [167, 307] width 311 height 15
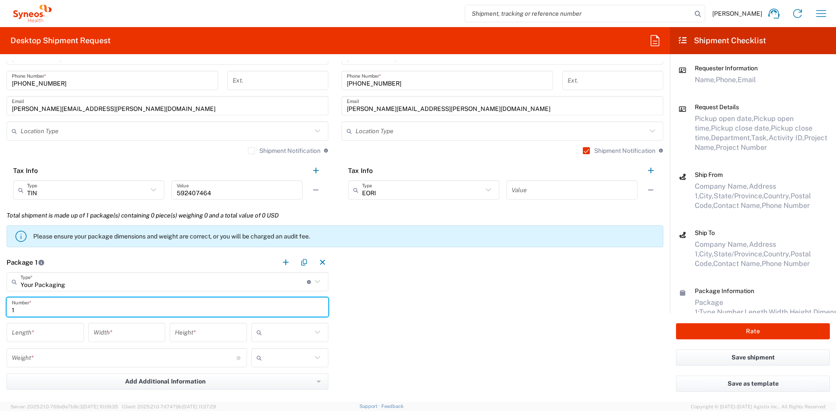
type input "1"
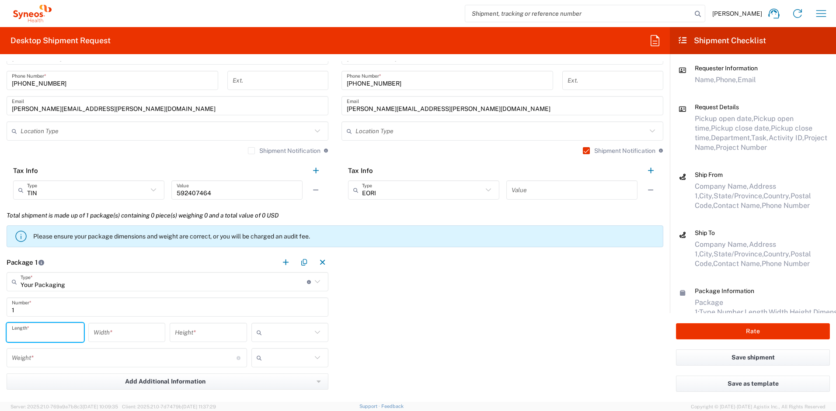
click at [28, 329] on input "number" at bounding box center [45, 332] width 67 height 15
type input "16"
type input "12"
type input "3"
click at [257, 331] on icon at bounding box center [261, 333] width 9 height 14
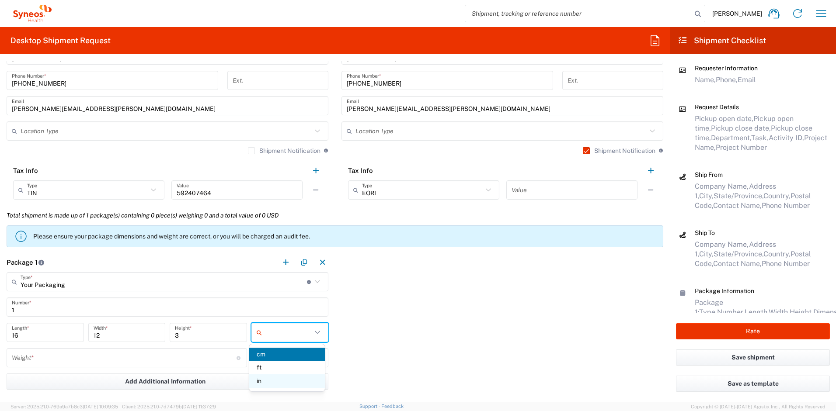
click at [265, 380] on span "in" at bounding box center [287, 382] width 76 height 14
type input "in"
click at [130, 355] on input "number" at bounding box center [124, 358] width 225 height 15
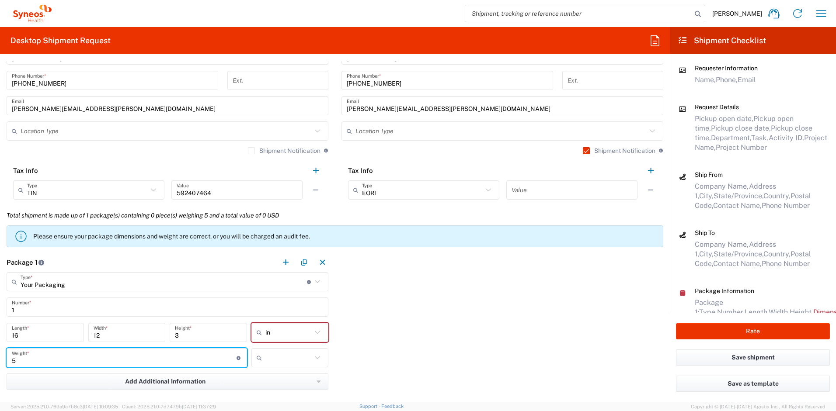
type input "5"
click at [281, 360] on input "text" at bounding box center [288, 358] width 47 height 14
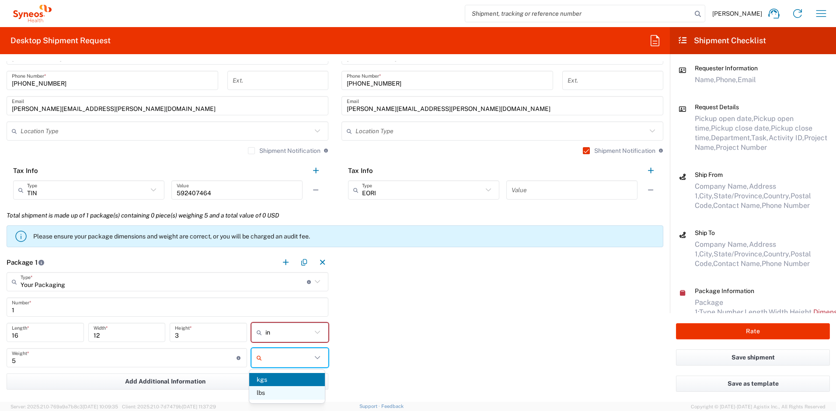
click at [275, 391] on span "lbs" at bounding box center [287, 393] width 76 height 14
type input "lbs"
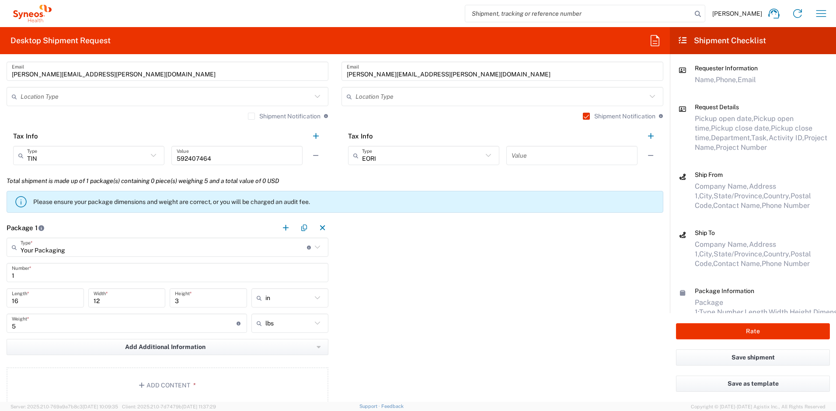
scroll to position [801, 0]
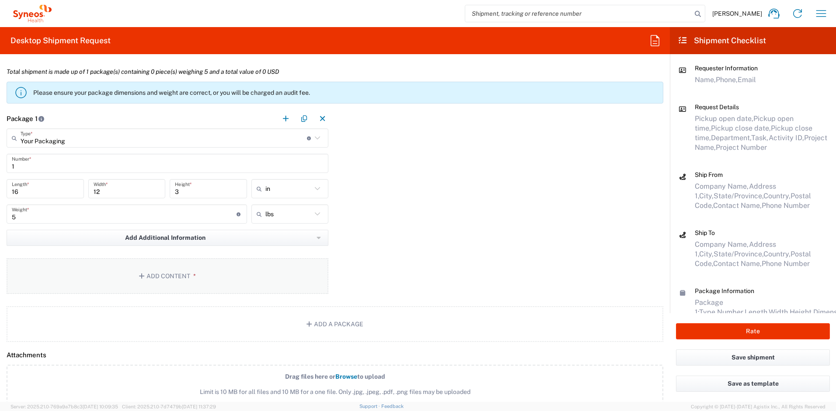
click at [200, 269] on button "Add Content *" at bounding box center [168, 276] width 322 height 36
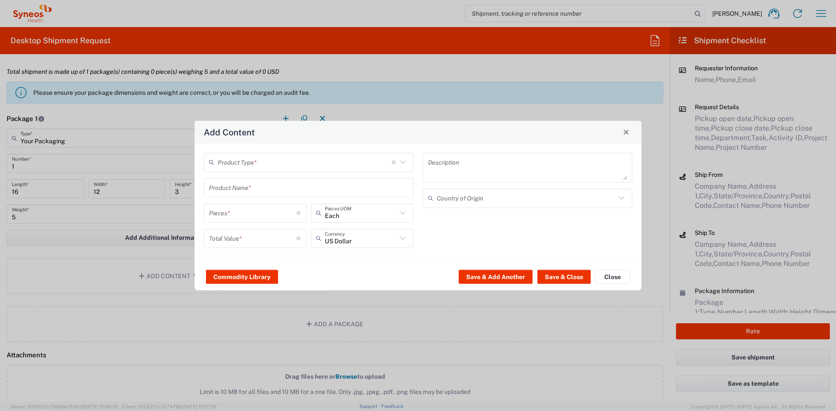
click at [240, 164] on input "text" at bounding box center [305, 162] width 174 height 15
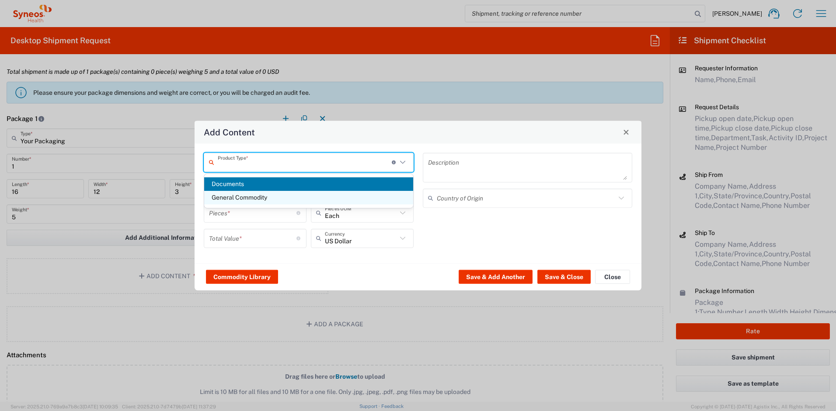
click at [248, 197] on span "General Commodity" at bounding box center [308, 198] width 209 height 14
type input "General Commodity"
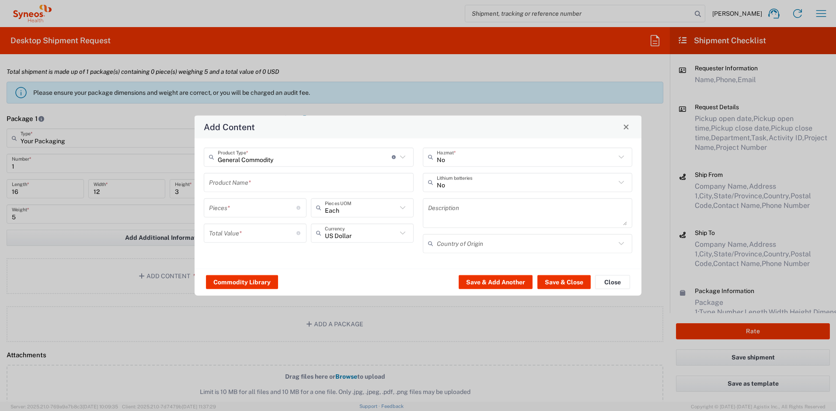
click at [240, 187] on input "text" at bounding box center [308, 182] width 199 height 15
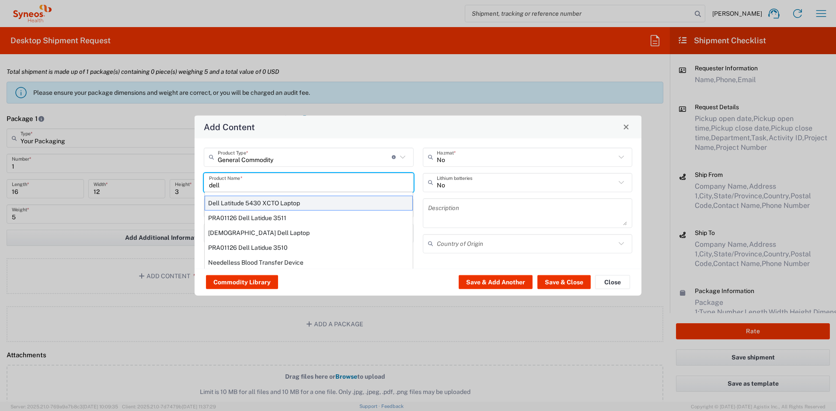
click at [247, 204] on div "Dell Latitude 5430 XCTO Laptop" at bounding box center [309, 202] width 208 height 15
type input "Dell Latitude 5430 XCTO Laptop"
type input "1"
type textarea "BaseIntel Core i7-1265U vProÂ® Processor - 14" 16 GB RAM - 512 GB SSD"
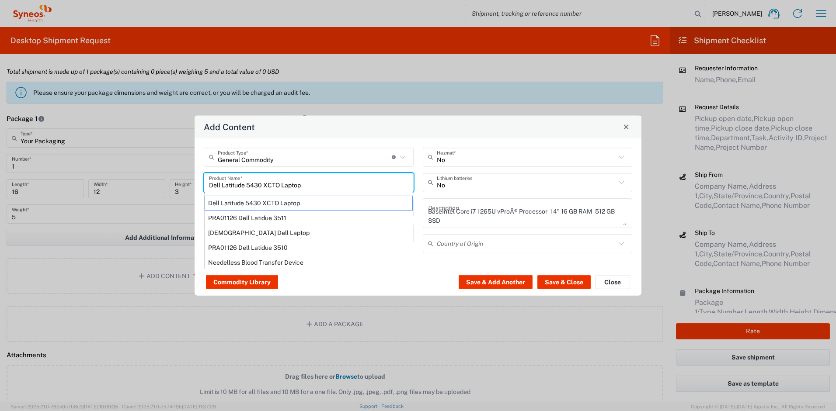
type input "[GEOGRAPHIC_DATA]"
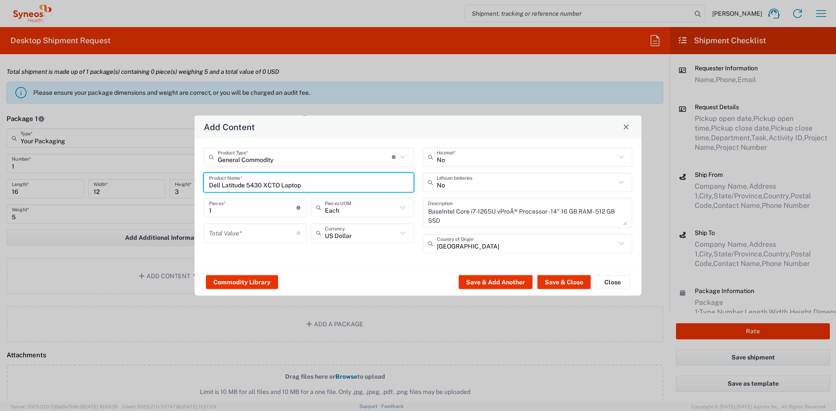
click at [240, 234] on input "number" at bounding box center [252, 233] width 87 height 15
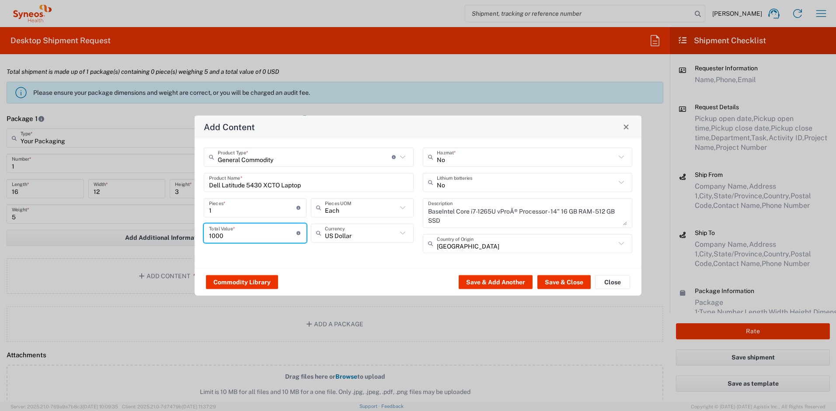
type input "1000"
click at [446, 186] on input "text" at bounding box center [526, 182] width 179 height 15
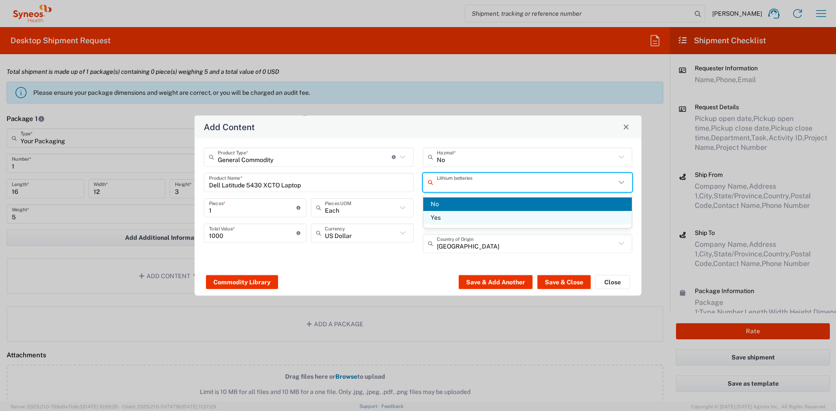
click at [443, 216] on span "Yes" at bounding box center [527, 218] width 209 height 14
type input "Yes"
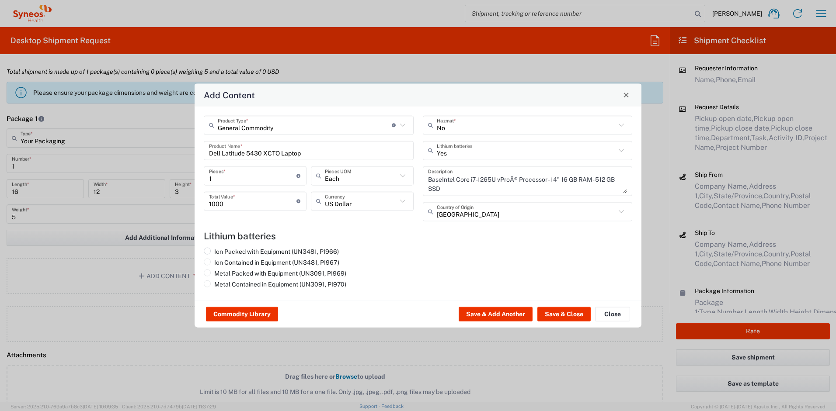
drag, startPoint x: 277, startPoint y: 252, endPoint x: 334, endPoint y: 252, distance: 56.8
click at [276, 252] on label "Ion Packed with Equipment (UN3481, PI966)" at bounding box center [271, 251] width 135 height 8
click at [220, 252] on input "Ion Packed with Equipment (UN3481, PI966)" at bounding box center [217, 250] width 6 height 6
radio input "true"
click at [550, 311] on button "Save & Close" at bounding box center [563, 314] width 53 height 14
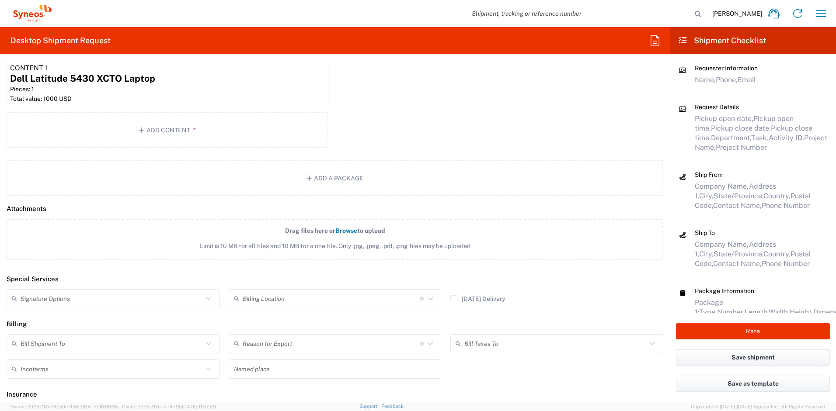
scroll to position [1010, 0]
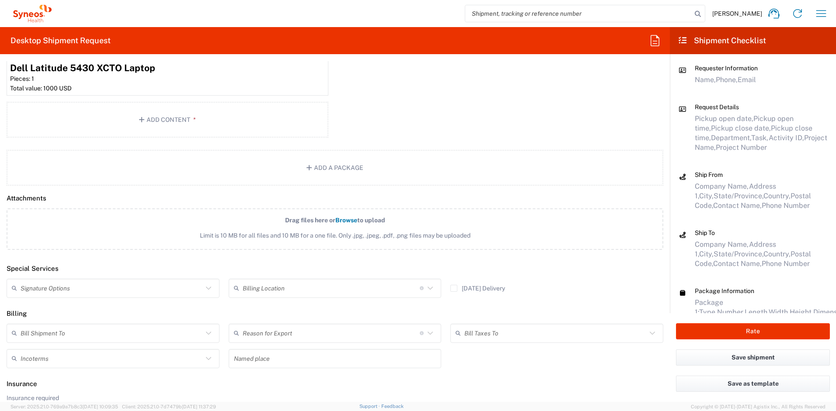
click at [125, 286] on input "text" at bounding box center [112, 288] width 182 height 15
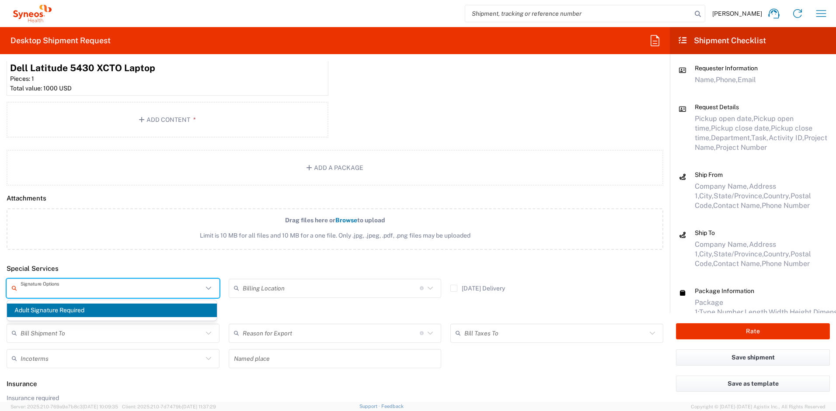
click at [68, 310] on span "Adult Signature Required" at bounding box center [112, 311] width 210 height 14
type input "Adult Signature Required"
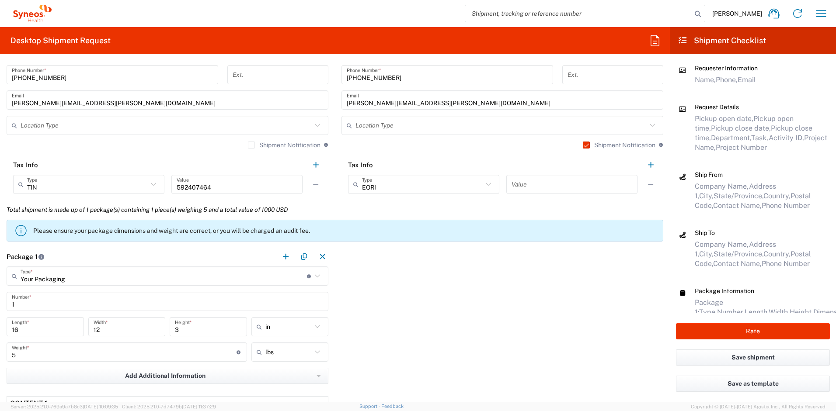
scroll to position [662, 0]
click at [722, 329] on button "Rate" at bounding box center [753, 332] width 154 height 16
type input "4510"
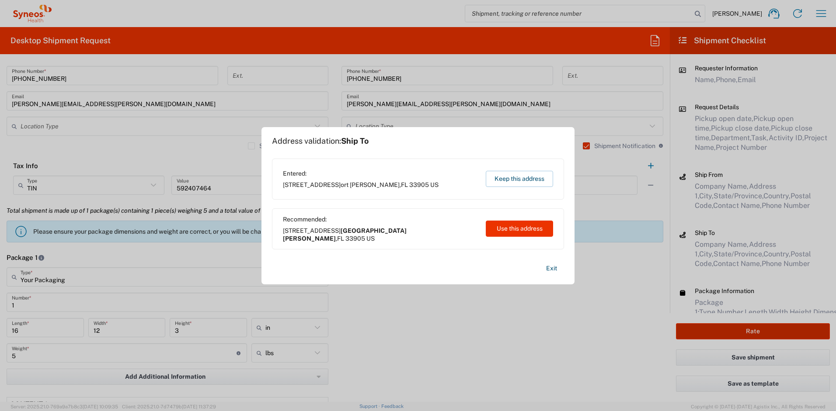
type input "4510 DEPARTMENTAL EXPENSE"
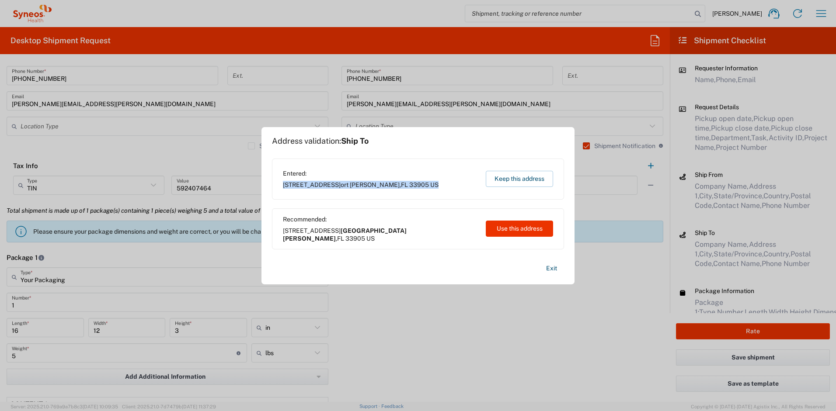
drag, startPoint x: 408, startPoint y: 185, endPoint x: 284, endPoint y: 185, distance: 123.7
click at [284, 185] on span "4507 E Riverside Dr ort Myers , FL 33905 US" at bounding box center [361, 185] width 156 height 8
click at [517, 229] on button "Use this address" at bounding box center [519, 229] width 67 height 16
type input "Fort Myers"
type input "[US_STATE]"
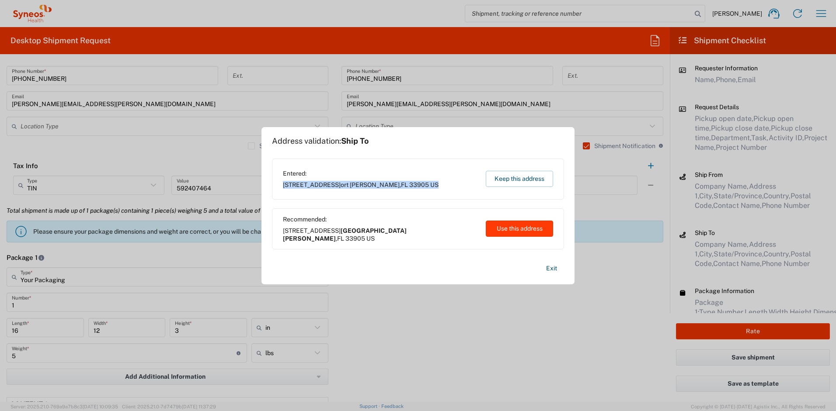
type input "[GEOGRAPHIC_DATA]"
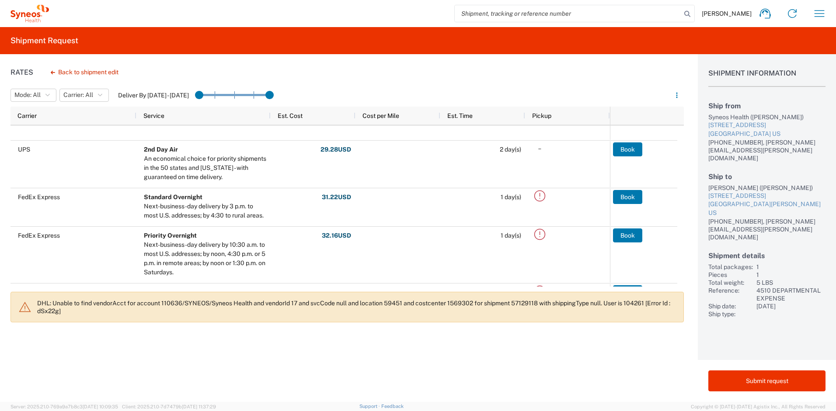
scroll to position [119, 0]
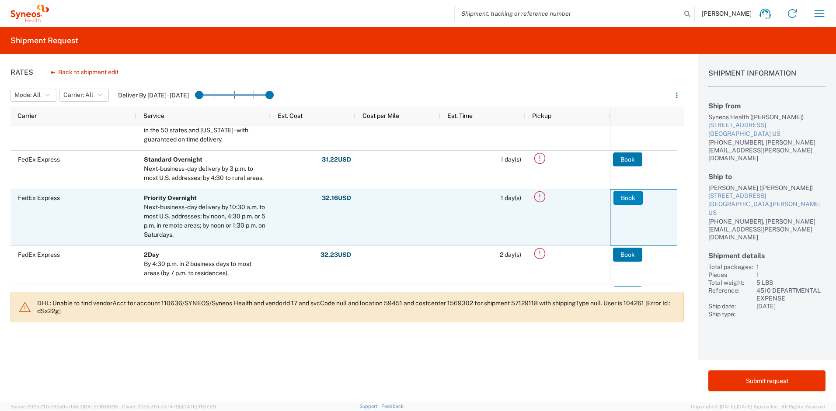
click at [624, 197] on button "Book" at bounding box center [627, 198] width 29 height 14
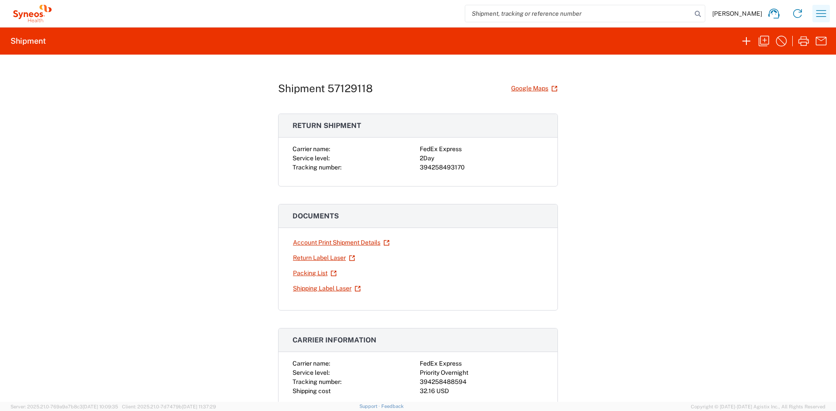
click at [821, 16] on icon "button" at bounding box center [821, 14] width 14 height 14
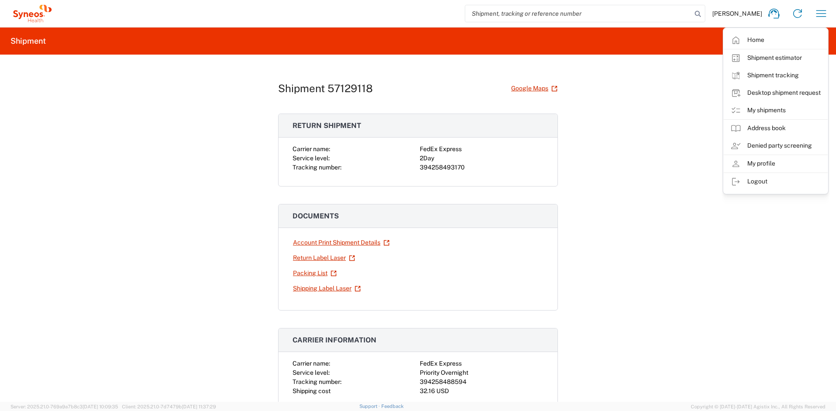
click at [693, 125] on div "Shipment 57129118 Google Maps Return shipment Carrier name: FedEx Express Servi…" at bounding box center [418, 229] width 836 height 348
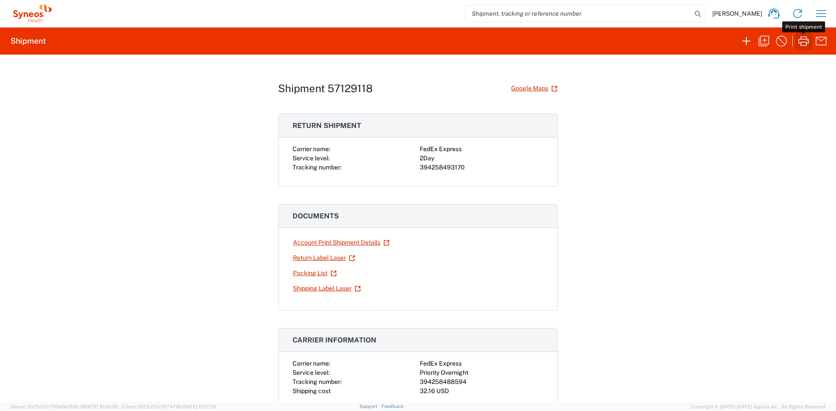
click at [799, 42] on icon "button" at bounding box center [804, 41] width 14 height 14
click at [819, 15] on icon "button" at bounding box center [821, 14] width 14 height 14
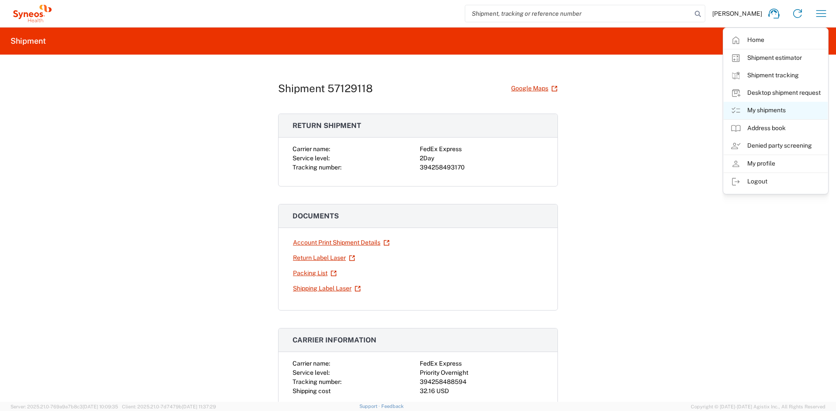
click at [751, 110] on link "My shipments" at bounding box center [776, 110] width 104 height 17
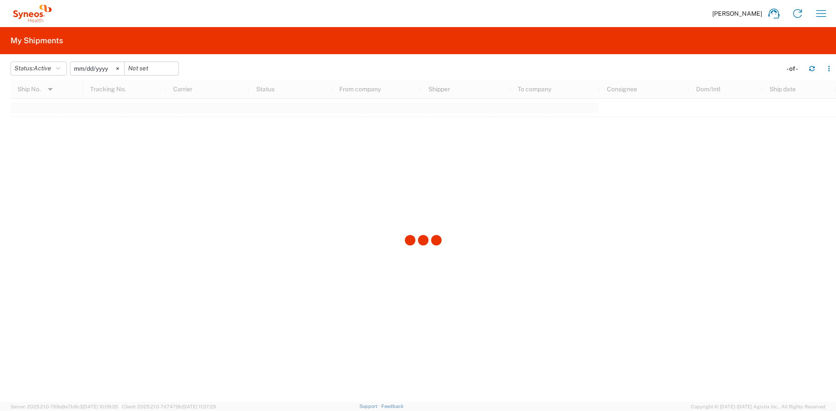
click at [111, 68] on input "[DATE]" at bounding box center [97, 68] width 54 height 13
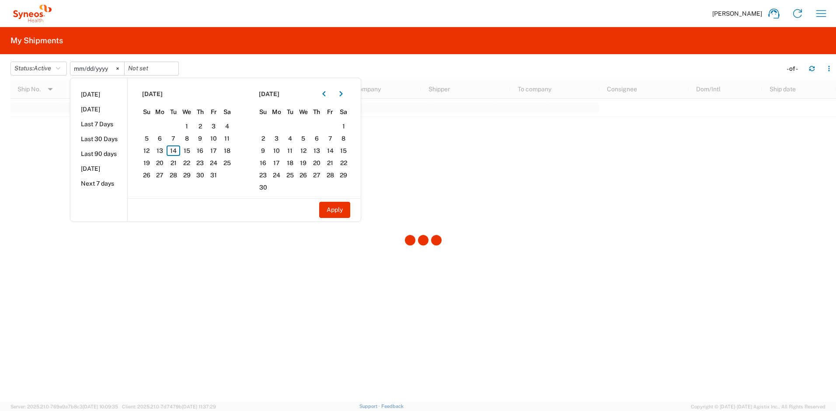
drag, startPoint x: 39, startPoint y: 115, endPoint x: 65, endPoint y: 111, distance: 26.5
click at [39, 115] on div at bounding box center [422, 241] width 825 height 322
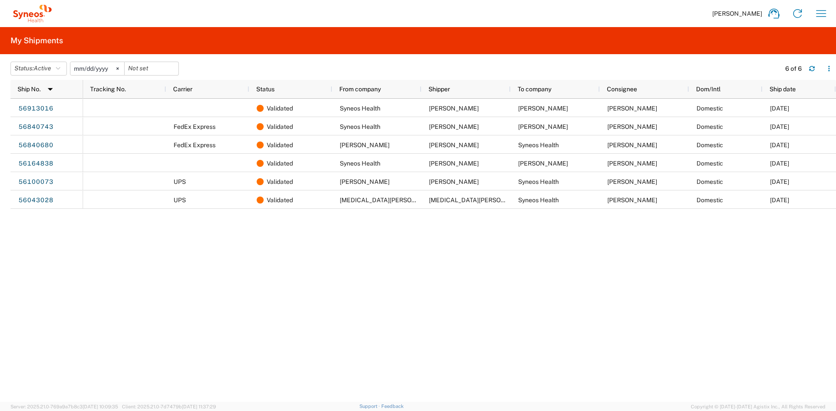
click at [119, 67] on icon at bounding box center [117, 68] width 3 height 3
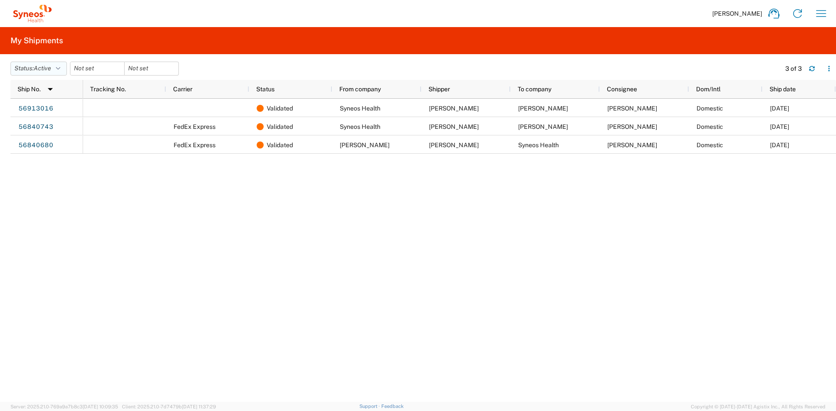
click at [60, 70] on icon "button" at bounding box center [58, 69] width 4 height 6
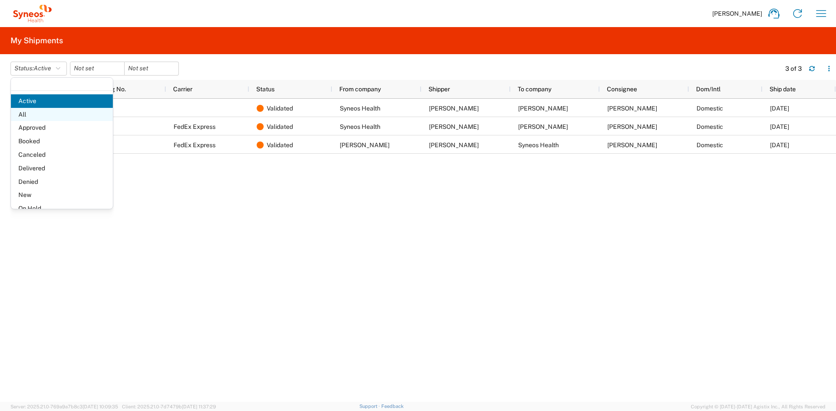
click at [36, 110] on span "All" at bounding box center [62, 115] width 102 height 14
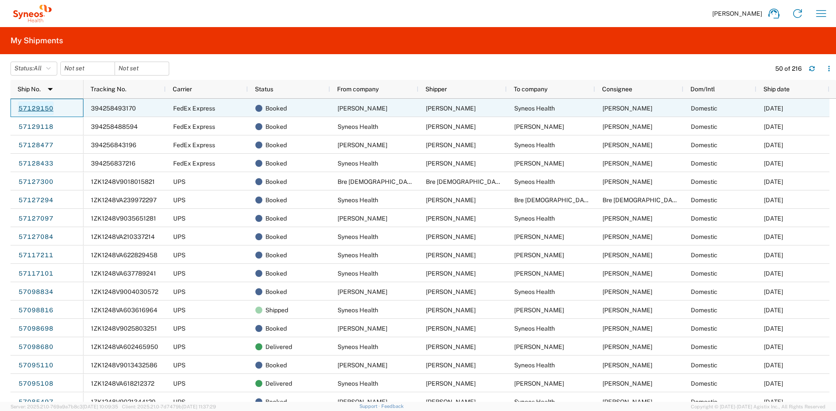
click at [50, 108] on link "57129150" at bounding box center [36, 108] width 36 height 14
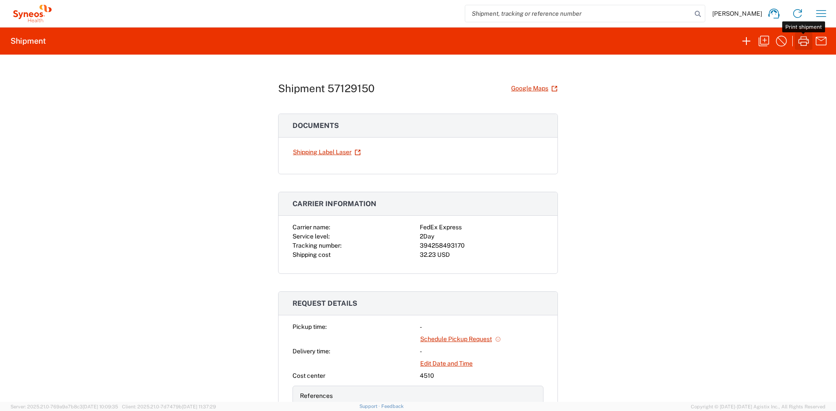
click at [805, 45] on icon "button" at bounding box center [804, 41] width 14 height 14
click at [826, 16] on icon "button" at bounding box center [821, 14] width 14 height 14
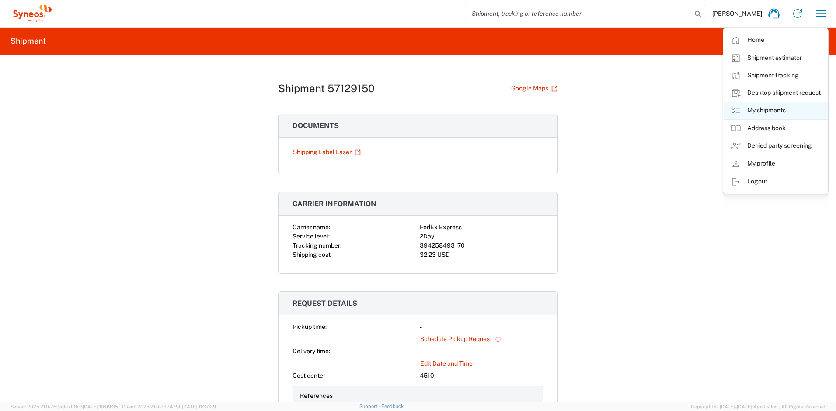
click at [768, 105] on link "My shipments" at bounding box center [776, 110] width 104 height 17
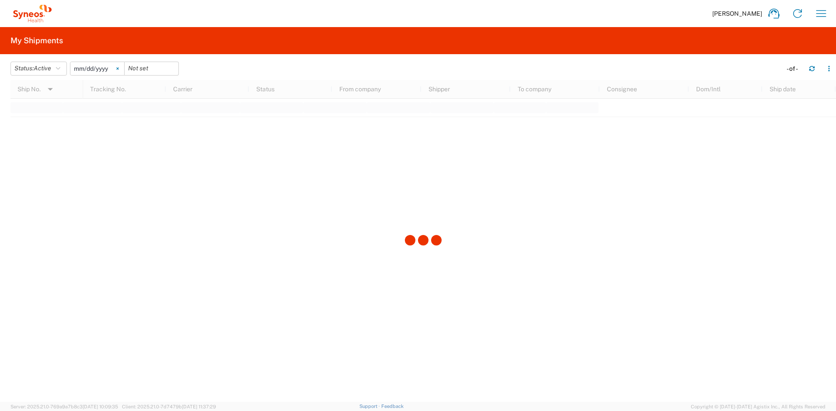
click at [119, 68] on svg-icon at bounding box center [117, 68] width 13 height 13
click at [63, 69] on button "Status: Active" at bounding box center [38, 69] width 56 height 14
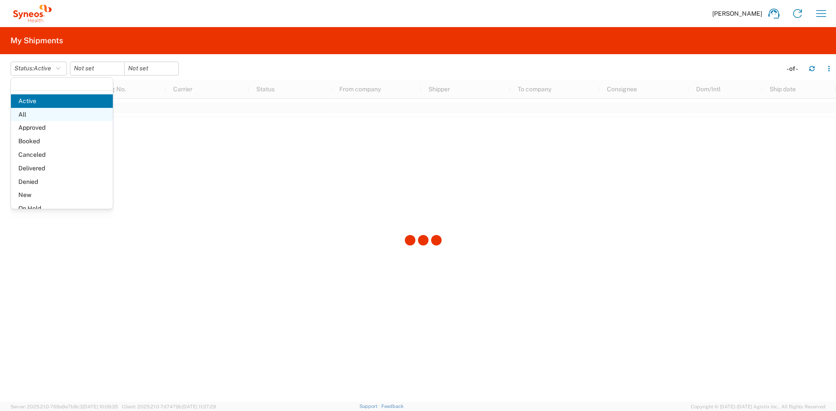
click at [31, 113] on span "All" at bounding box center [62, 115] width 102 height 14
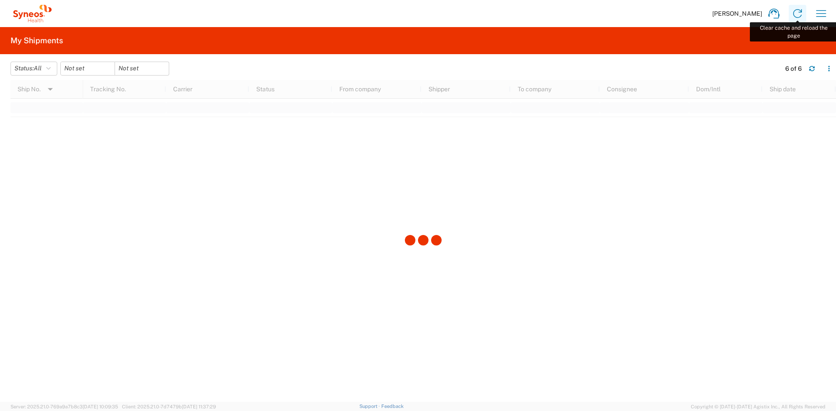
click at [792, 11] on icon at bounding box center [797, 14] width 14 height 14
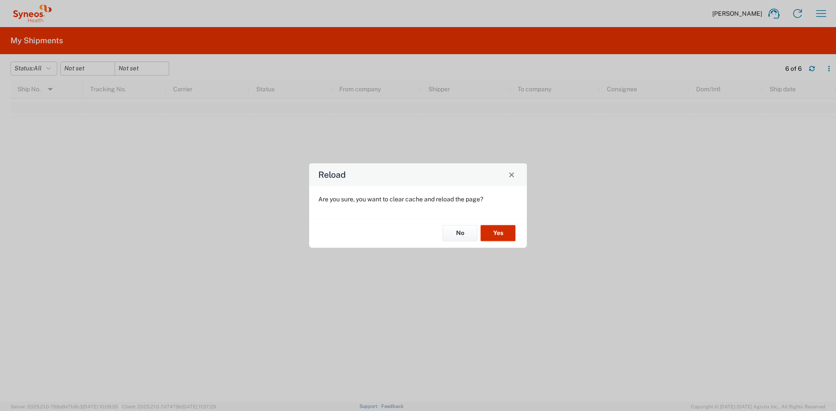
click at [505, 232] on button "Yes" at bounding box center [498, 234] width 35 height 16
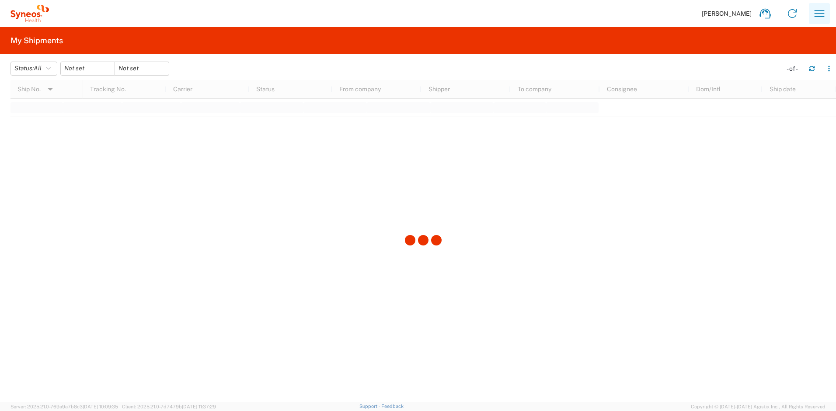
click at [816, 13] on icon "button" at bounding box center [820, 13] width 10 height 7
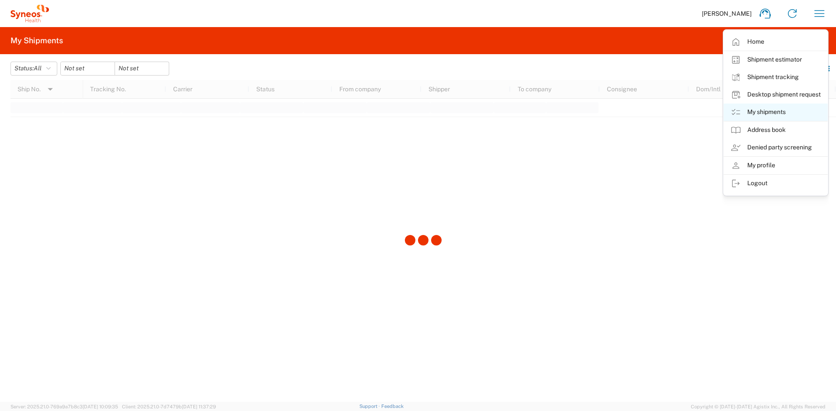
click at [766, 111] on link "My shipments" at bounding box center [776, 112] width 104 height 17
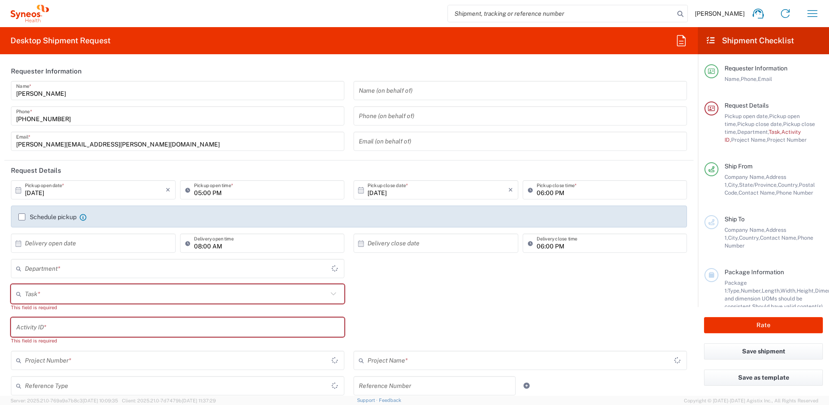
type input "[US_STATE]"
type input "[GEOGRAPHIC_DATA]"
click at [809, 11] on icon "button" at bounding box center [813, 14] width 14 height 14
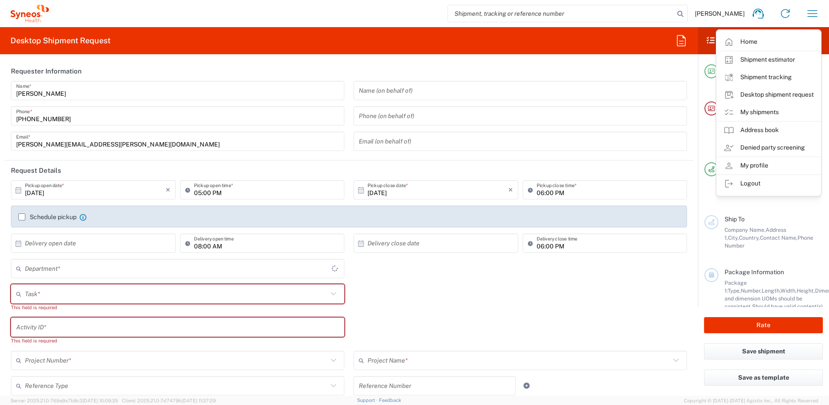
type input "Syneos Health, LLC-[GEOGRAPHIC_DATA] [GEOGRAPHIC_DATA] [GEOGRAPHIC_DATA]"
click at [757, 111] on link "My shipments" at bounding box center [769, 112] width 104 height 17
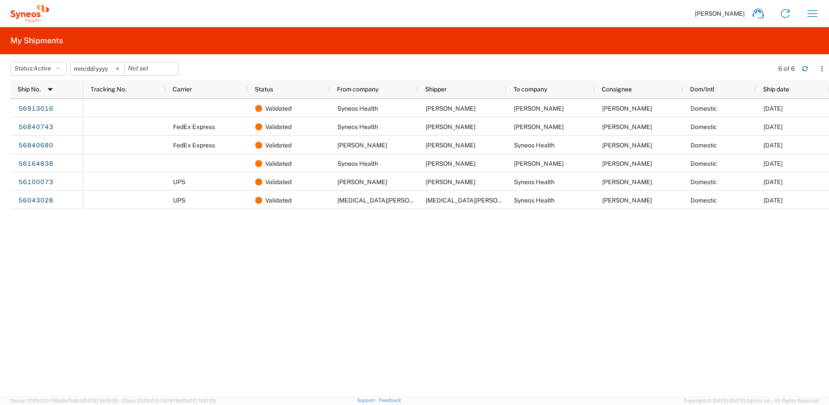
click at [118, 67] on svg-icon at bounding box center [117, 68] width 13 height 13
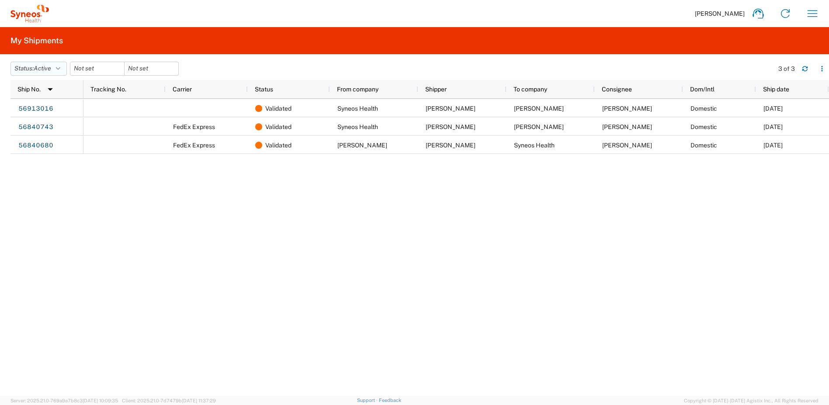
click at [60, 71] on icon "button" at bounding box center [58, 69] width 4 height 6
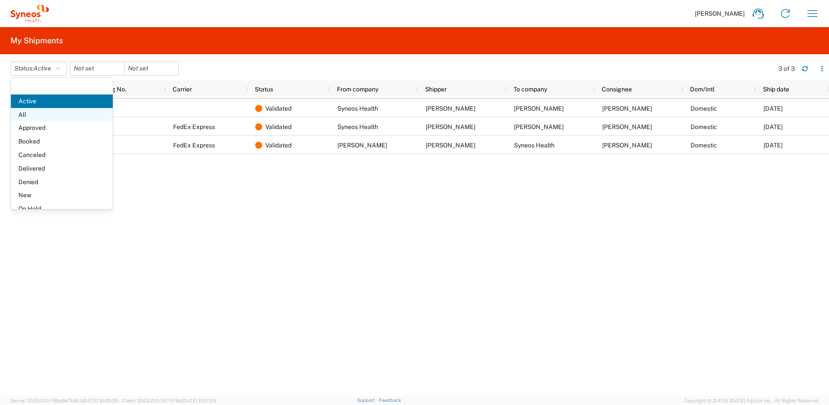
click at [28, 111] on span "All" at bounding box center [62, 115] width 102 height 14
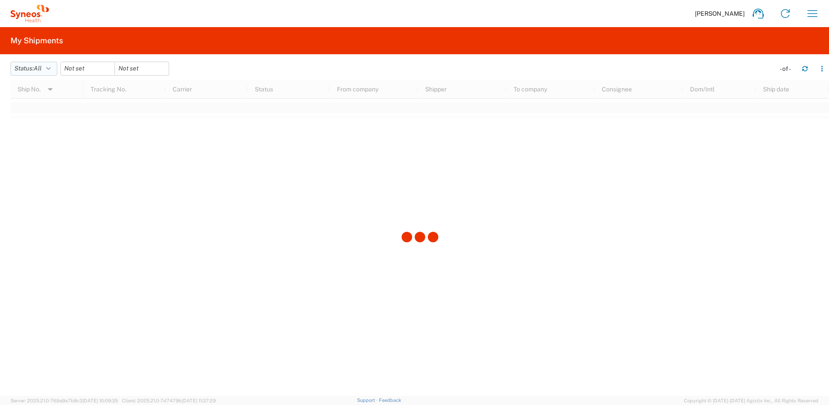
click at [53, 70] on button "Status: All" at bounding box center [33, 69] width 47 height 14
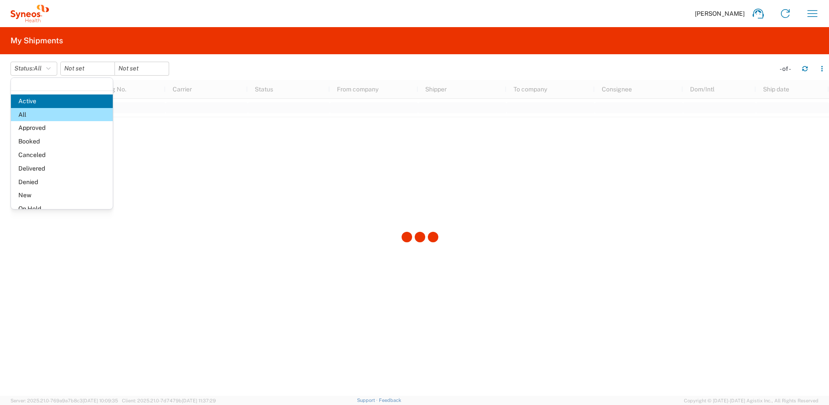
click at [76, 77] on header "Status: All Active All Approved Booked Canceled Delivered Denied New On Hold Pe…" at bounding box center [419, 68] width 819 height 24
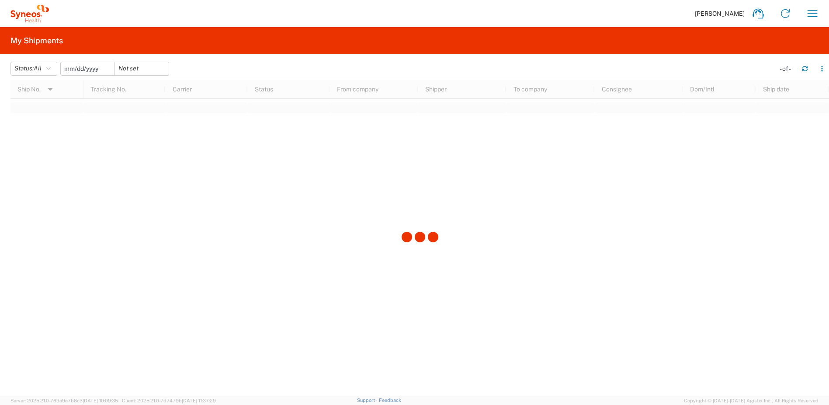
click at [100, 69] on input "date" at bounding box center [88, 68] width 54 height 13
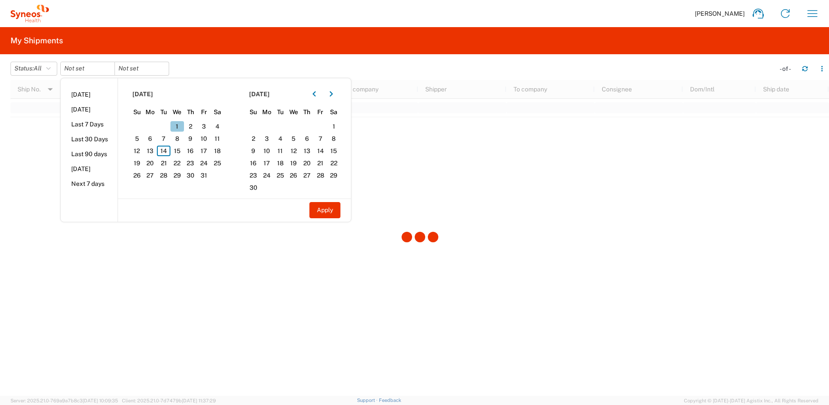
click at [184, 122] on span "1" at bounding box center [178, 126] width 14 height 10
click at [319, 207] on button "Apply" at bounding box center [325, 210] width 31 height 16
type input "[DATE]"
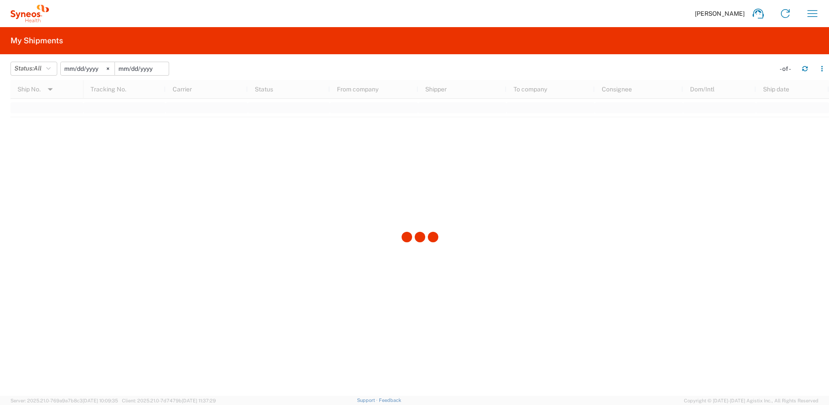
click at [138, 70] on input "date" at bounding box center [142, 68] width 54 height 13
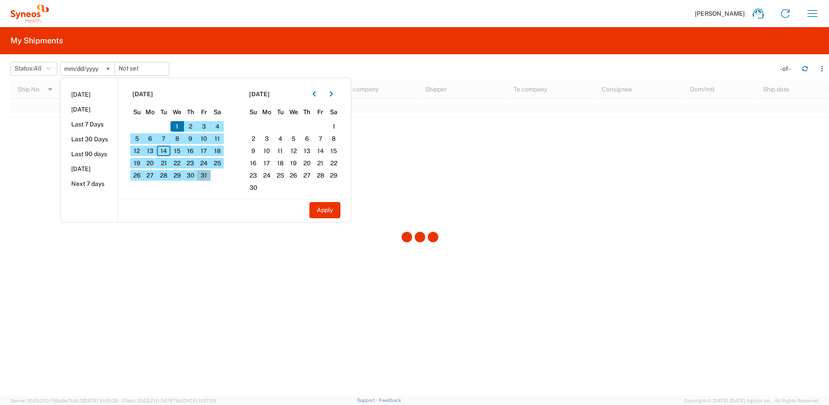
click at [205, 174] on span "31" at bounding box center [204, 175] width 14 height 10
click at [329, 208] on button "Apply" at bounding box center [325, 210] width 31 height 16
type input "[DATE]"
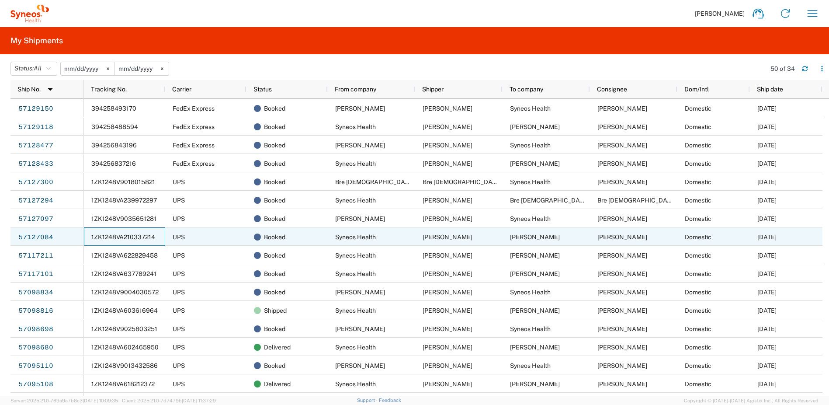
click at [136, 238] on span "1ZK1248VA210337214" at bounding box center [123, 236] width 64 height 7
click at [132, 236] on span "1ZK1248VA210337214" at bounding box center [123, 236] width 64 height 7
click at [132, 230] on div "1ZK1248VA210337214" at bounding box center [124, 236] width 81 height 18
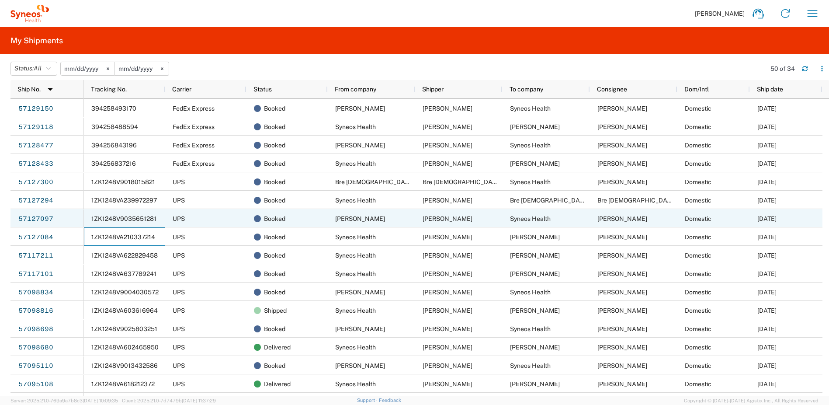
click at [150, 218] on span "1ZK1248V9035651281" at bounding box center [123, 218] width 65 height 7
click at [105, 212] on div "1ZK1248V9035651281" at bounding box center [124, 218] width 81 height 18
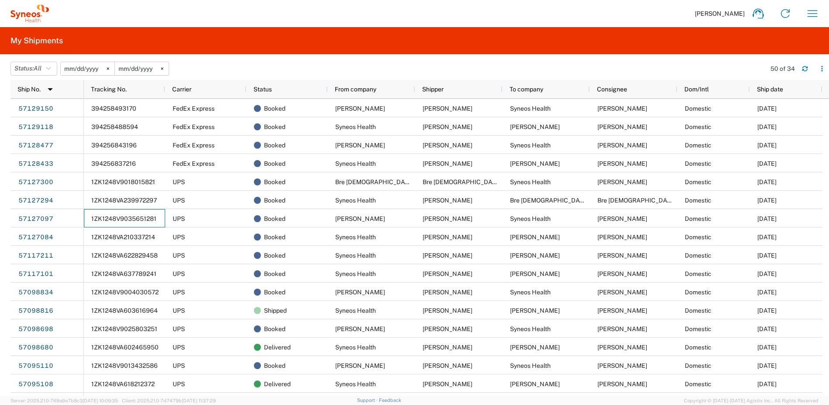
click at [122, 165] on span "394256837216" at bounding box center [113, 163] width 45 height 7
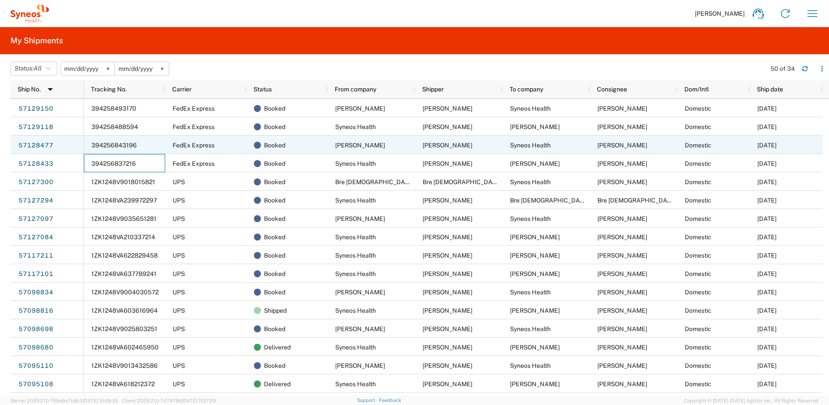
click at [129, 143] on span "394256843196" at bounding box center [113, 145] width 45 height 7
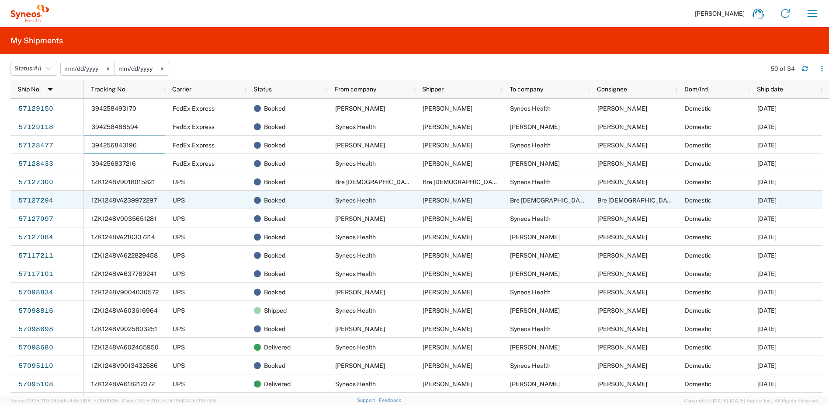
click at [147, 199] on span "1ZK1248VA239972297" at bounding box center [124, 200] width 66 height 7
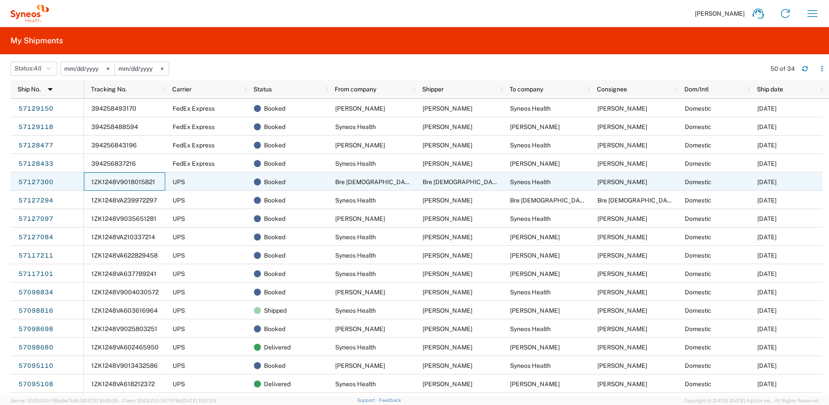
click at [116, 180] on span "1ZK1248V9018015821" at bounding box center [123, 181] width 64 height 7
